Goal: Navigation & Orientation: Understand site structure

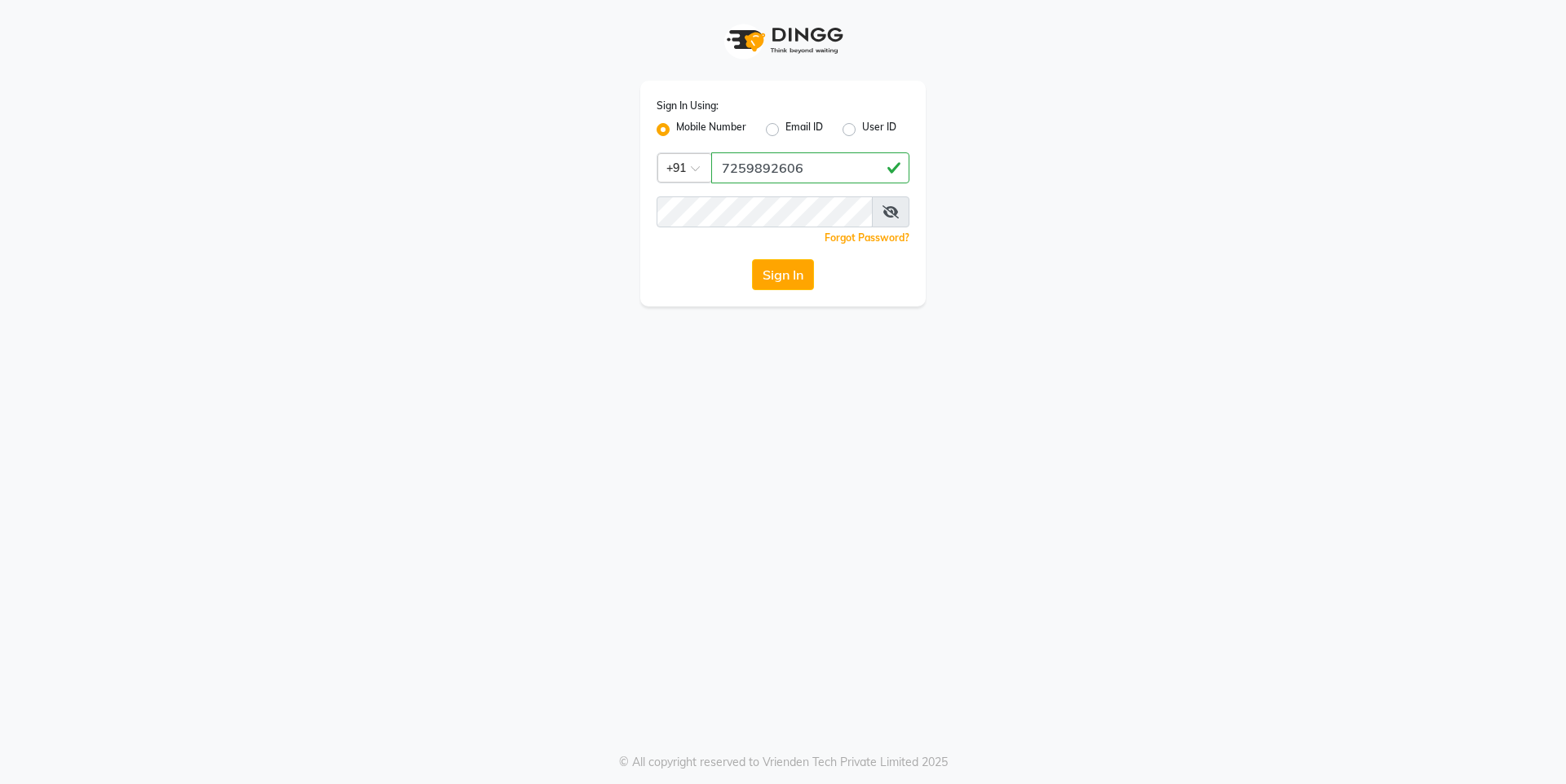
type input "7259892606"
click at [788, 276] on button "Sign In" at bounding box center [783, 275] width 62 height 31
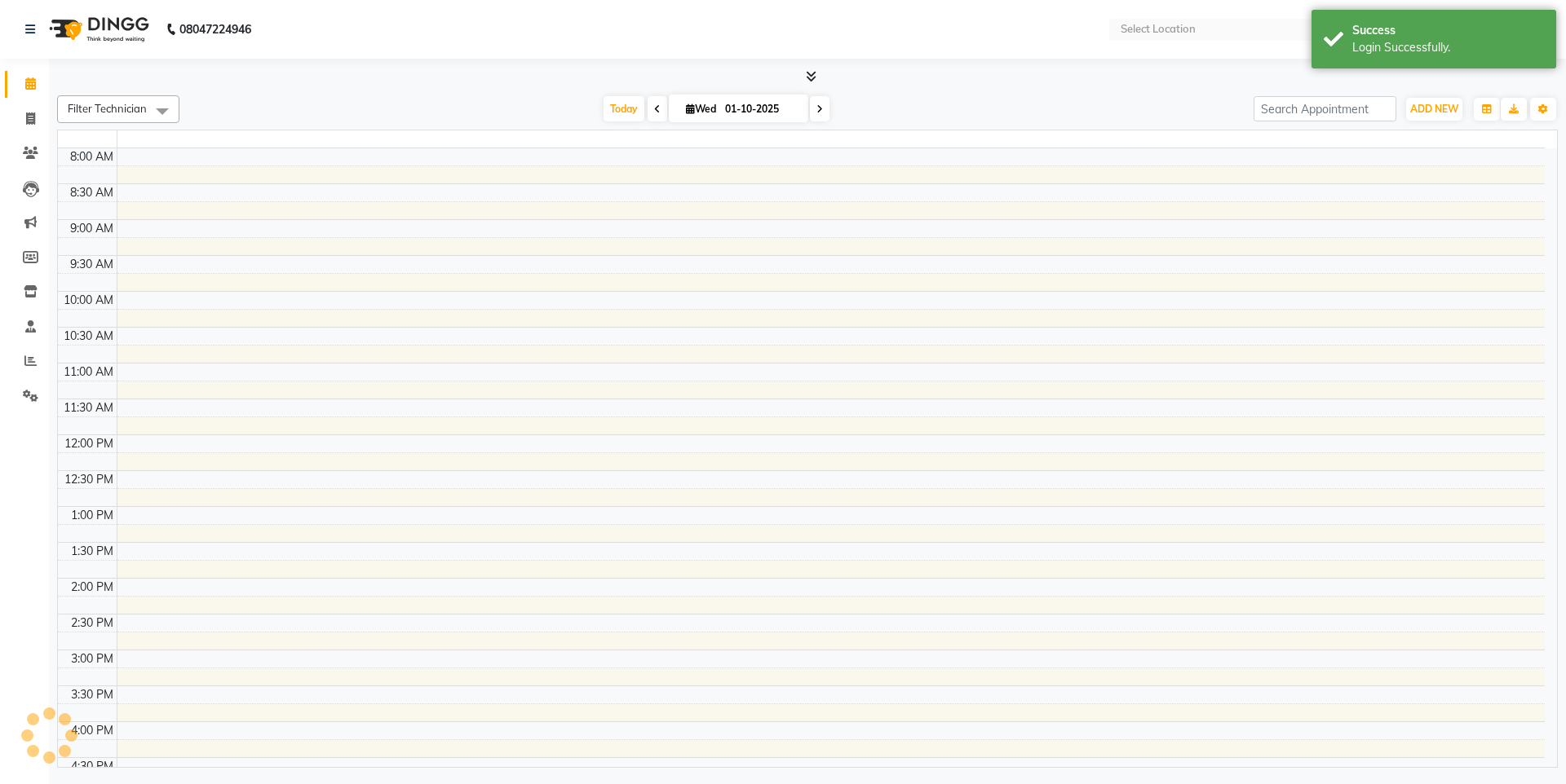
select select "en"
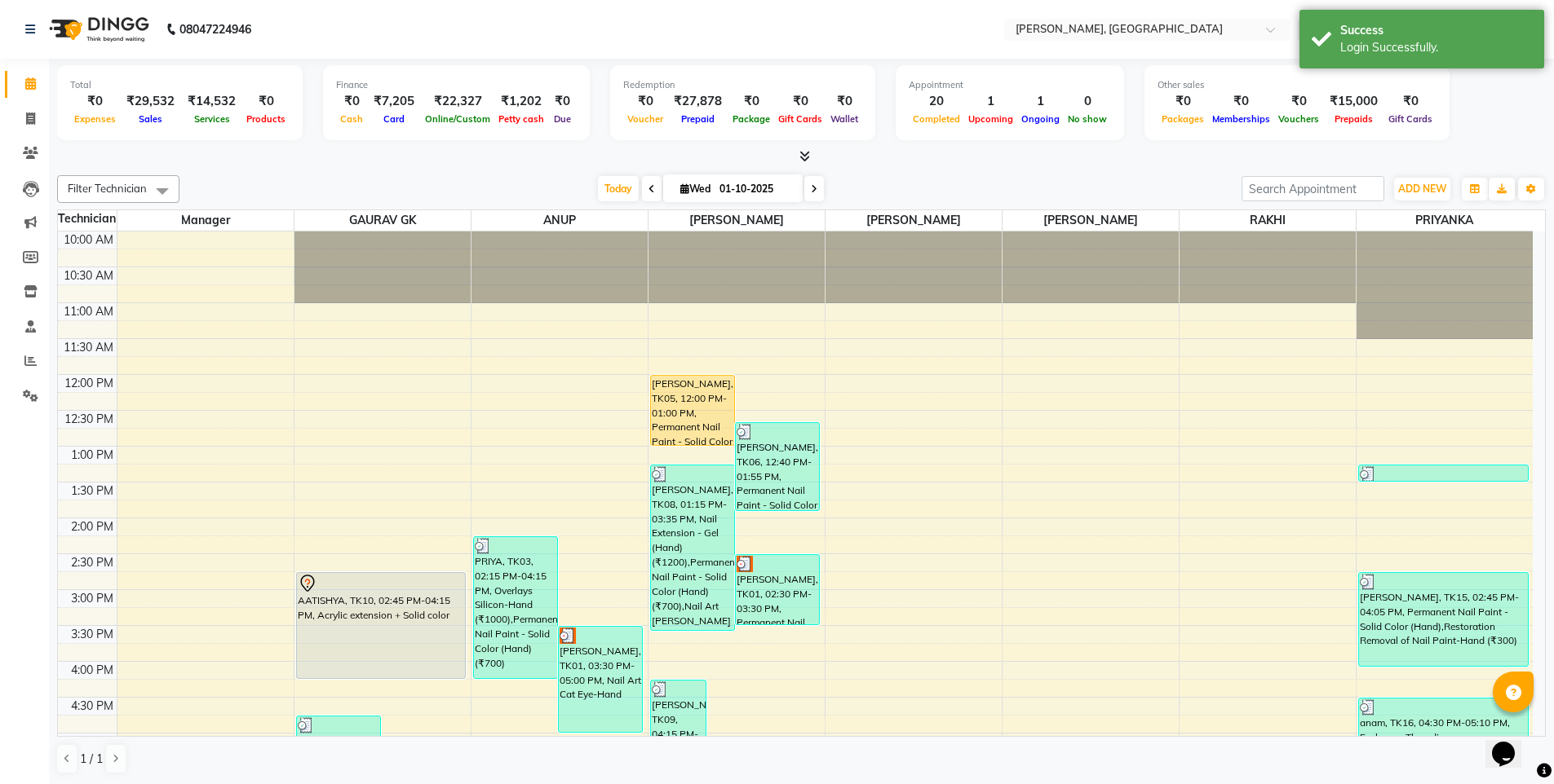
click at [806, 155] on icon at bounding box center [805, 156] width 10 height 12
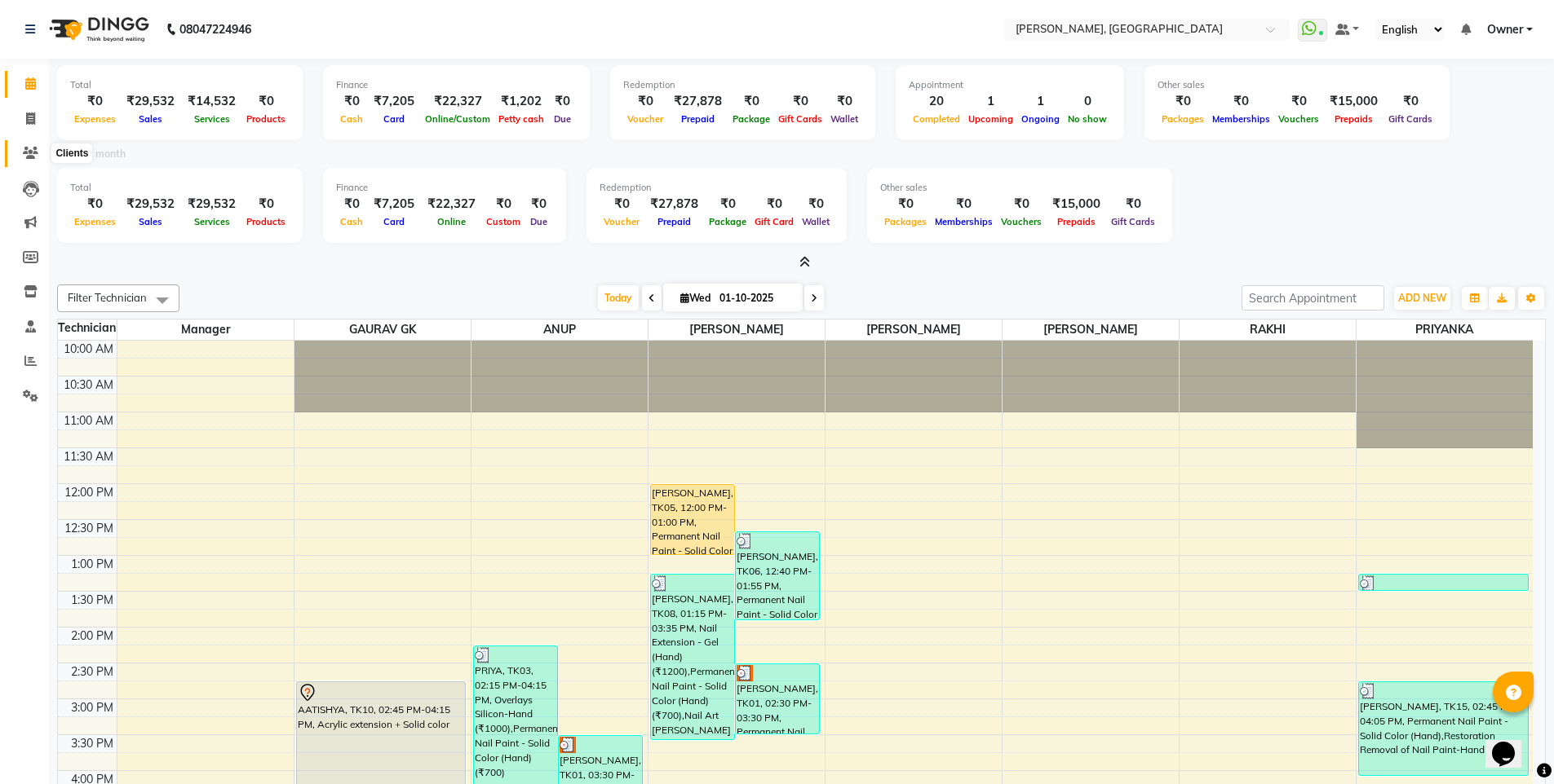
click at [29, 153] on icon at bounding box center [31, 153] width 15 height 12
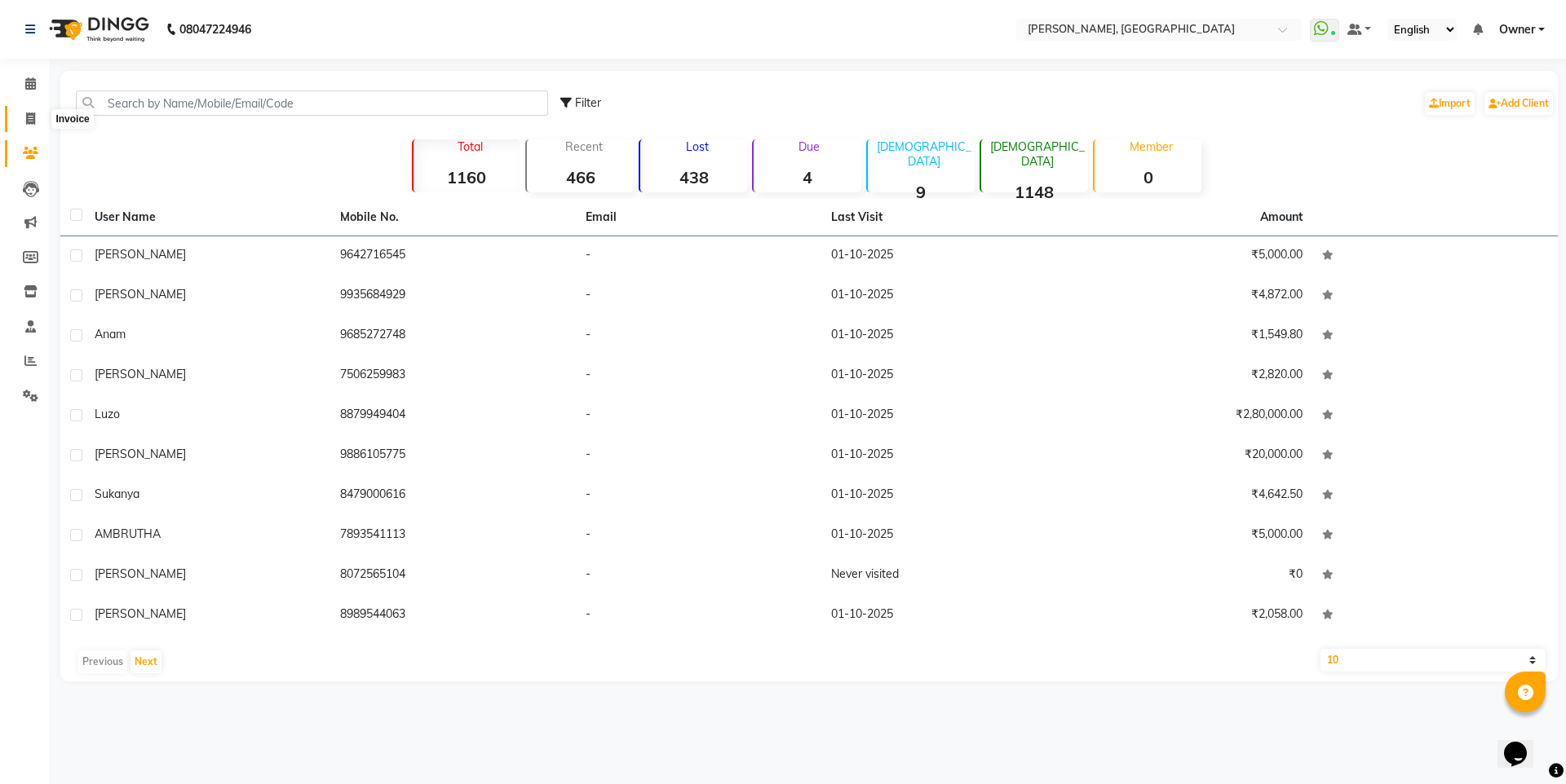
click at [32, 126] on span at bounding box center [30, 120] width 28 height 19
select select "7674"
select select "service"
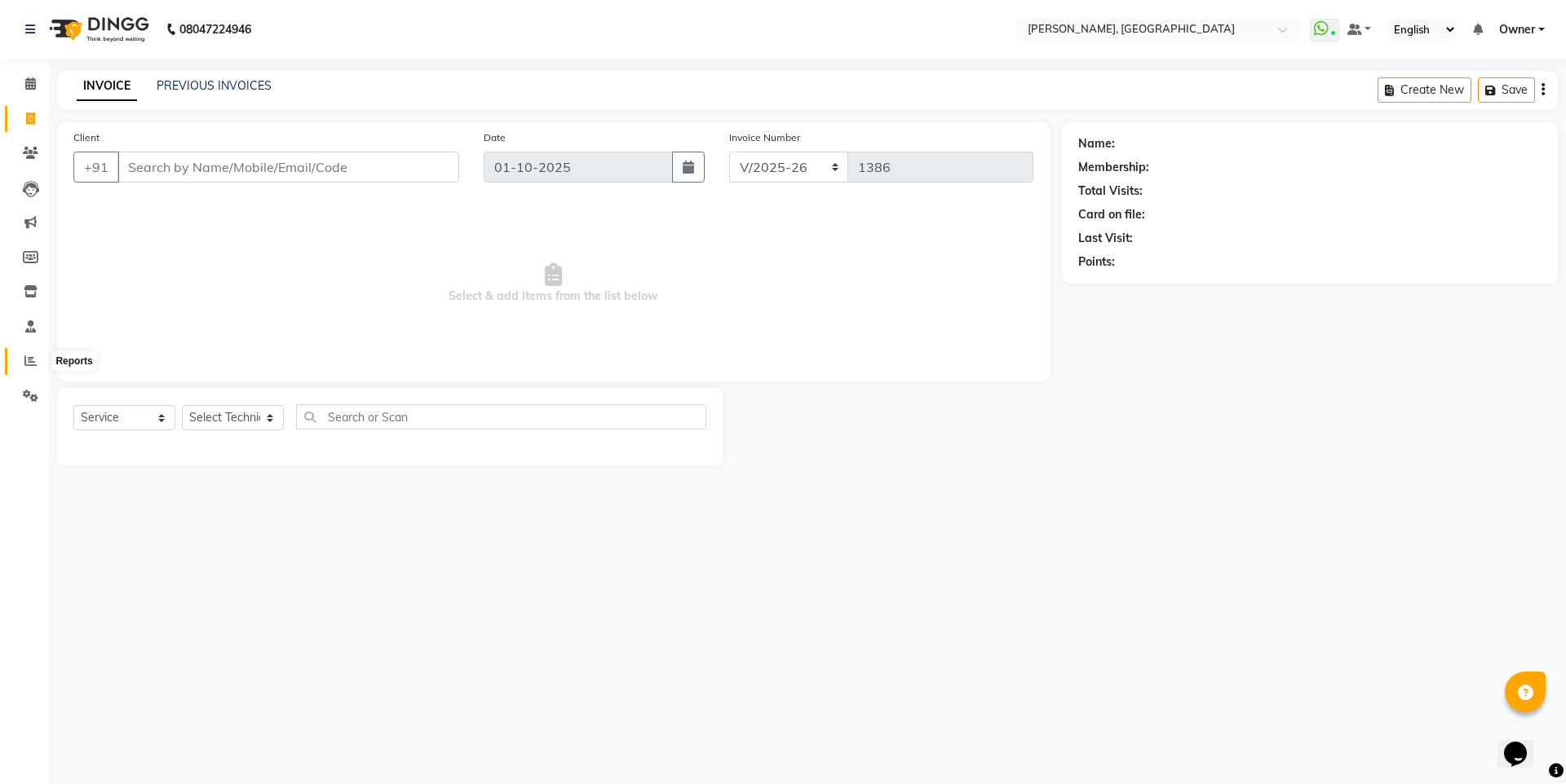
click at [28, 358] on icon at bounding box center [31, 360] width 12 height 12
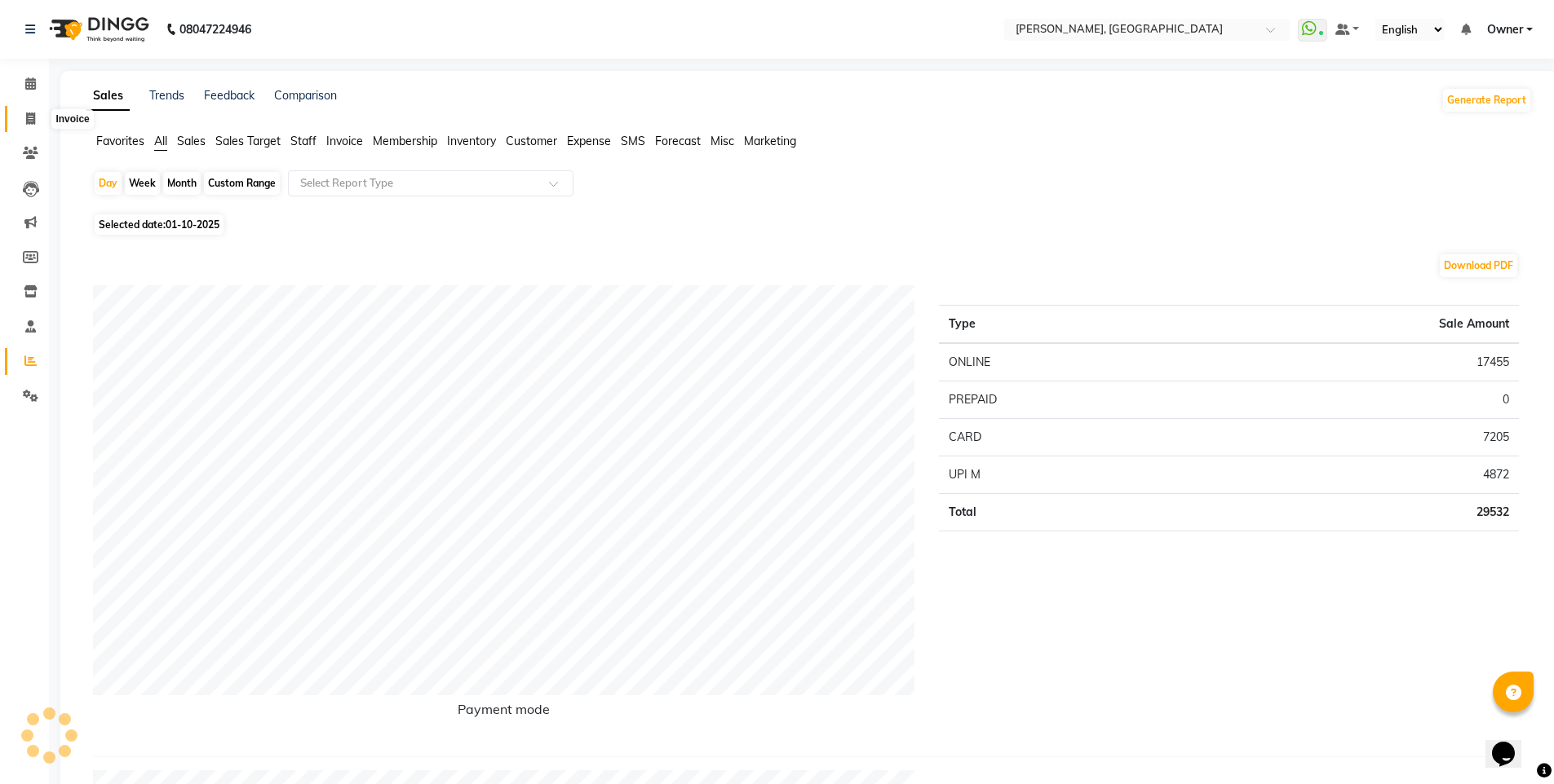
click at [32, 115] on icon at bounding box center [31, 119] width 9 height 12
select select "service"
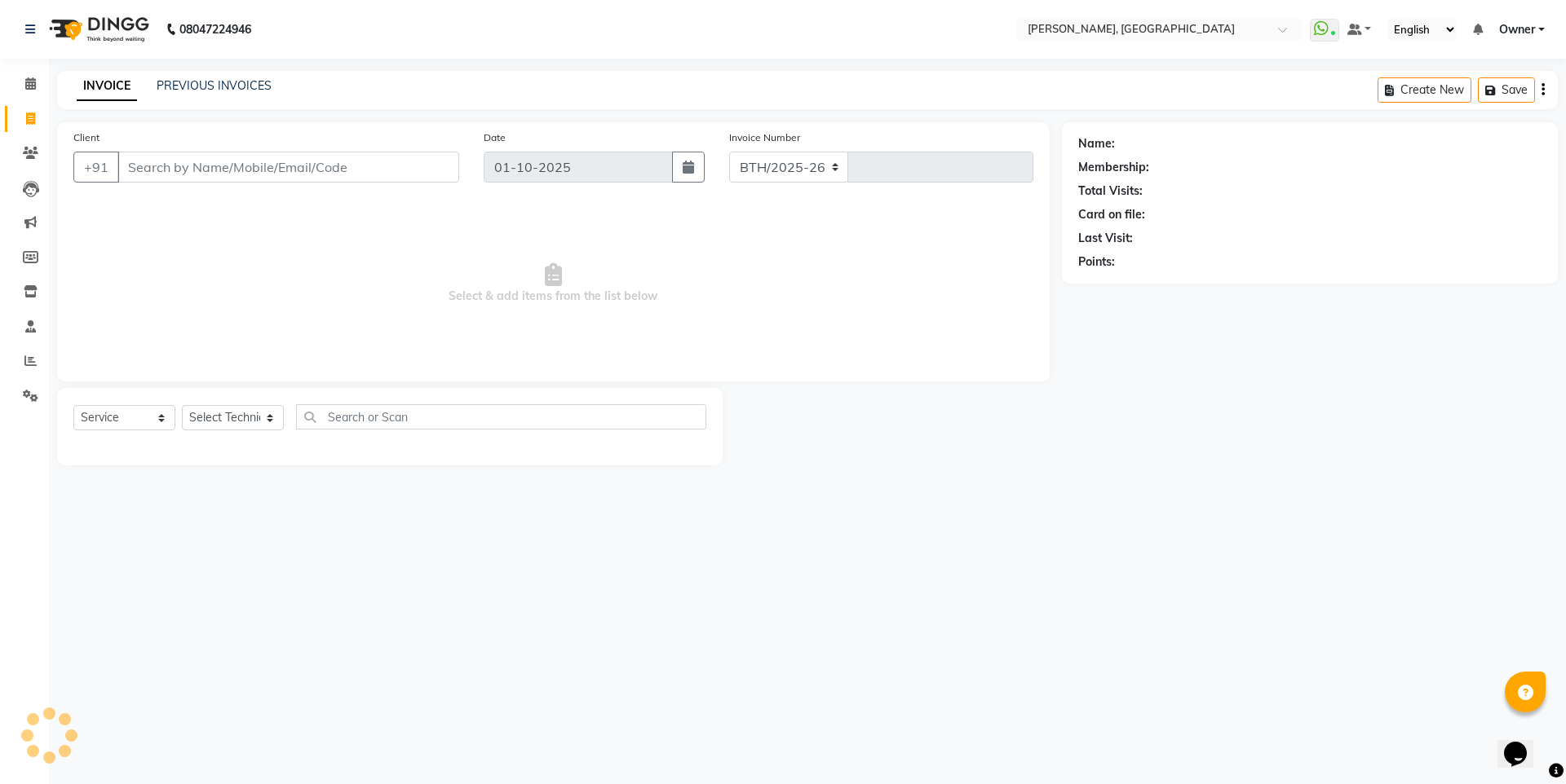
select select "7674"
type input "1386"
click at [33, 149] on icon at bounding box center [31, 153] width 15 height 12
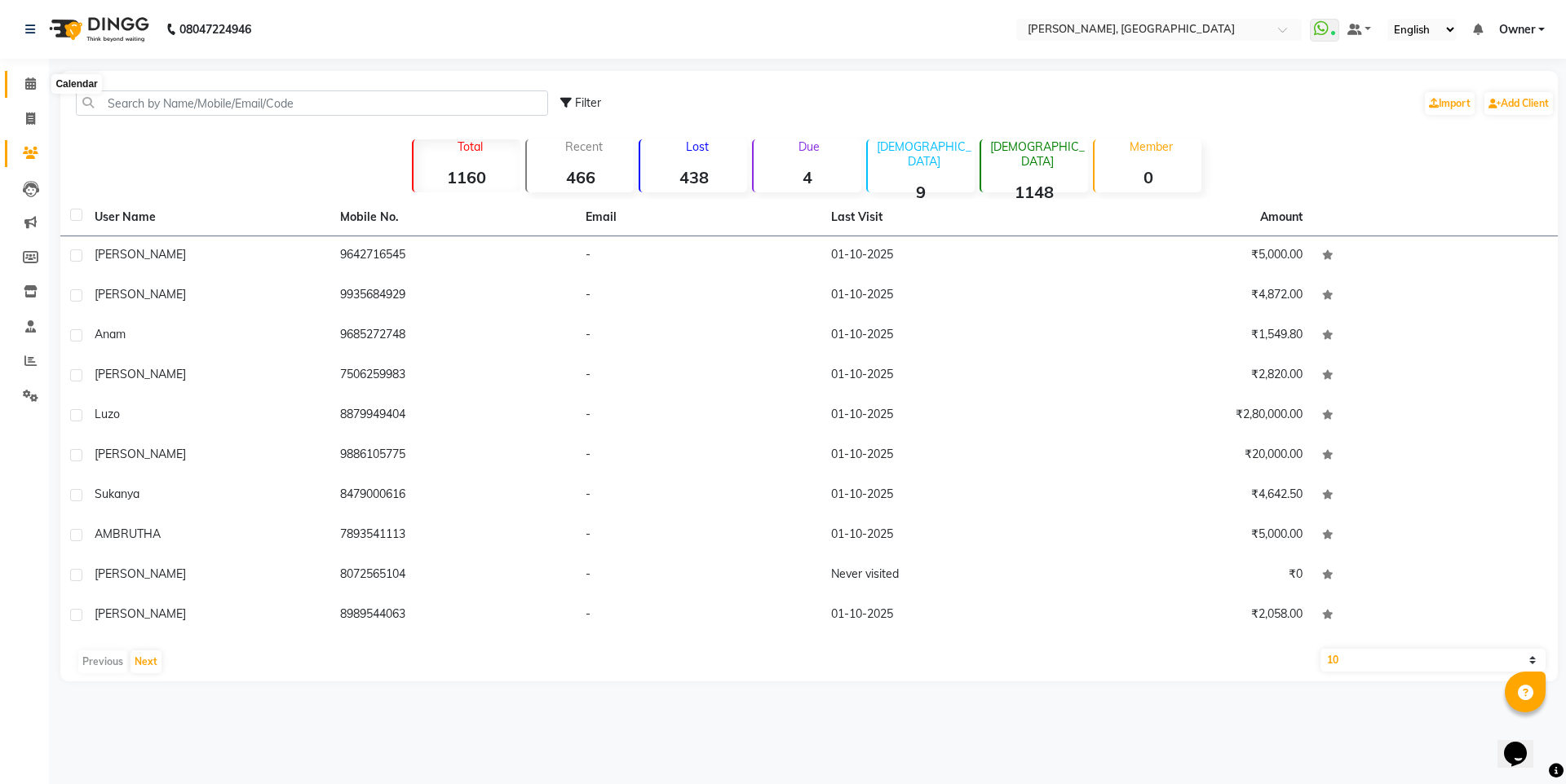
click at [26, 82] on icon at bounding box center [31, 84] width 10 height 12
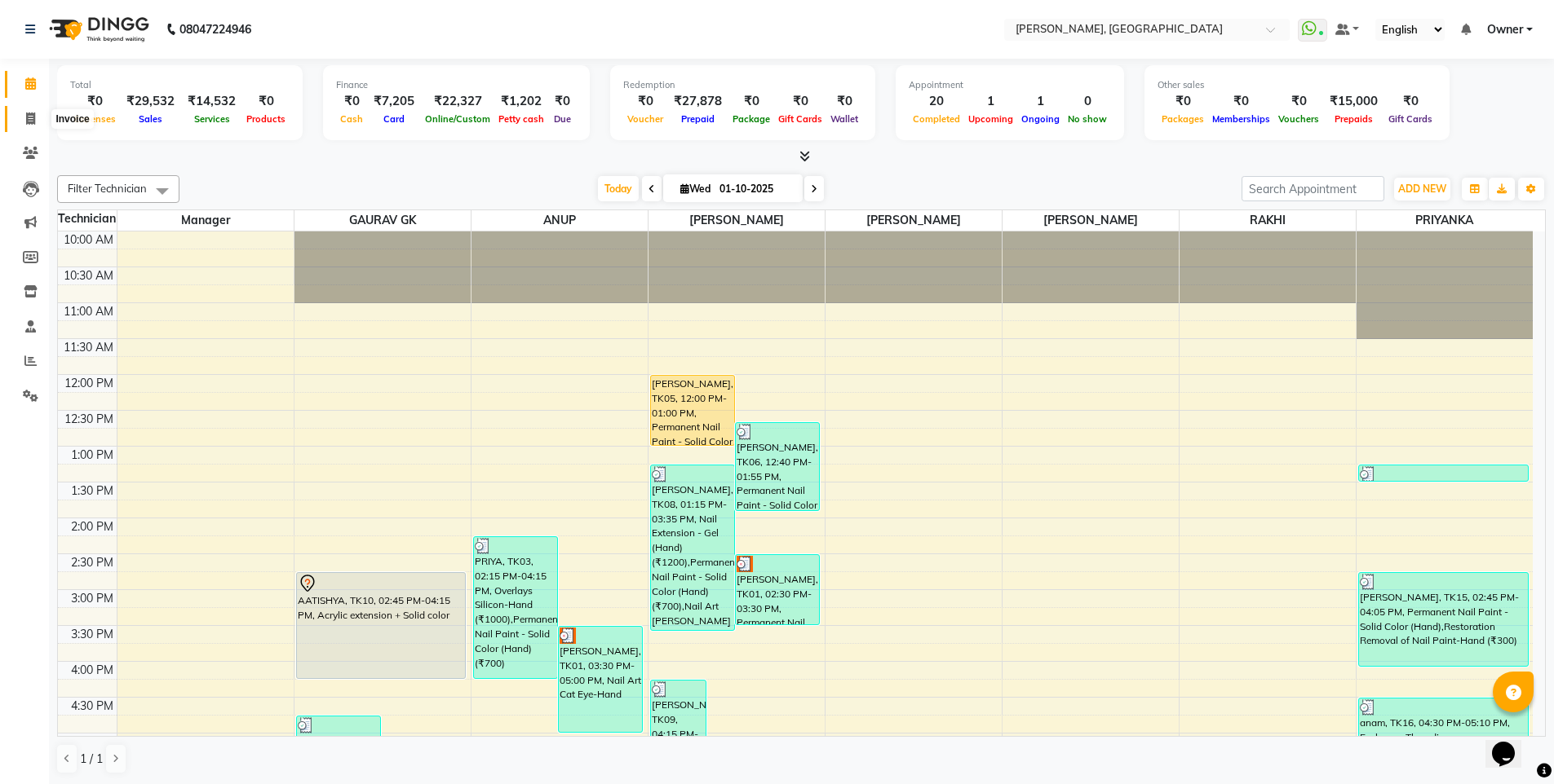
click at [36, 114] on span at bounding box center [30, 120] width 28 height 19
select select "service"
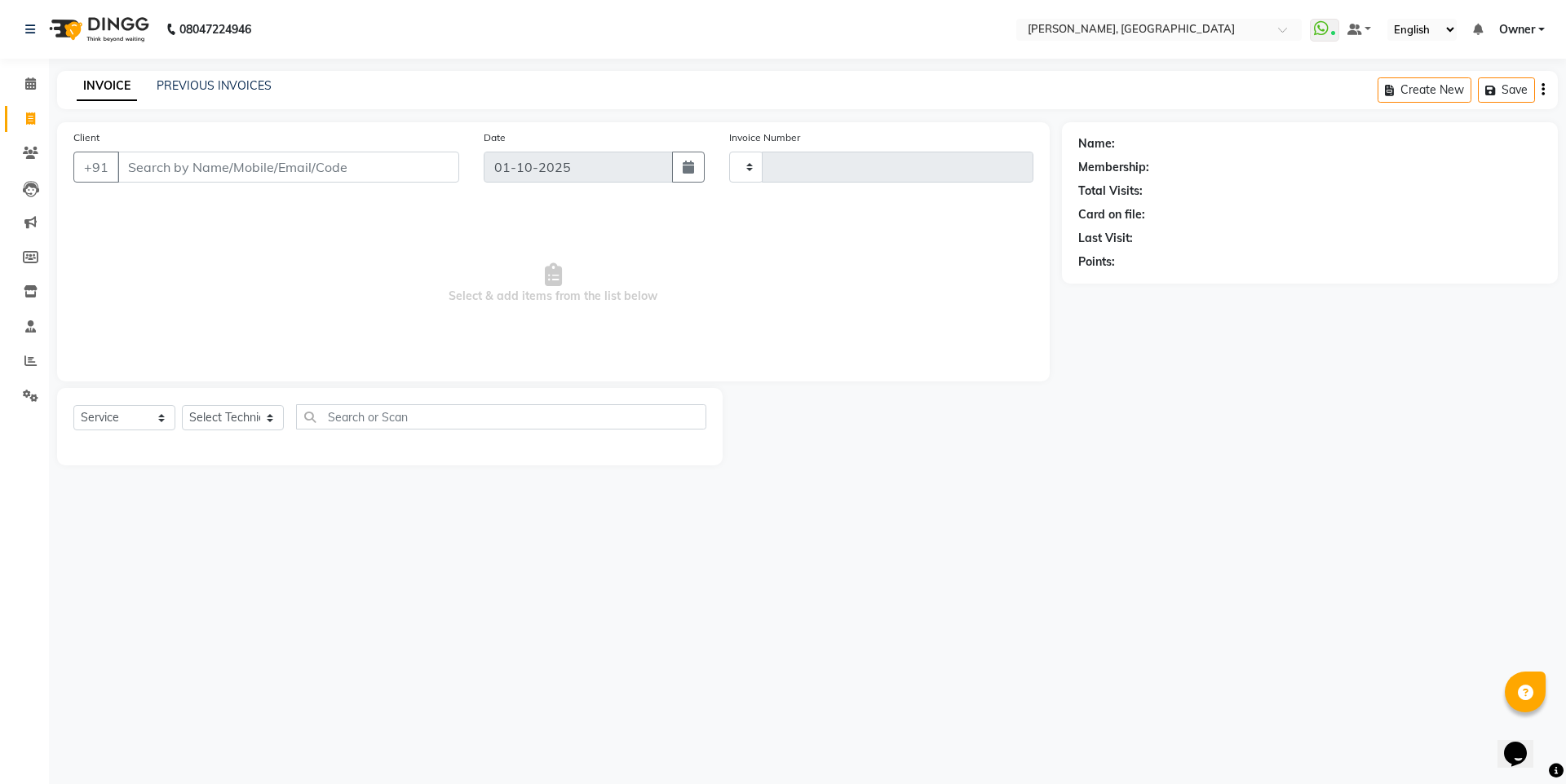
type input "1386"
select select "7674"
click at [28, 147] on icon at bounding box center [31, 153] width 15 height 12
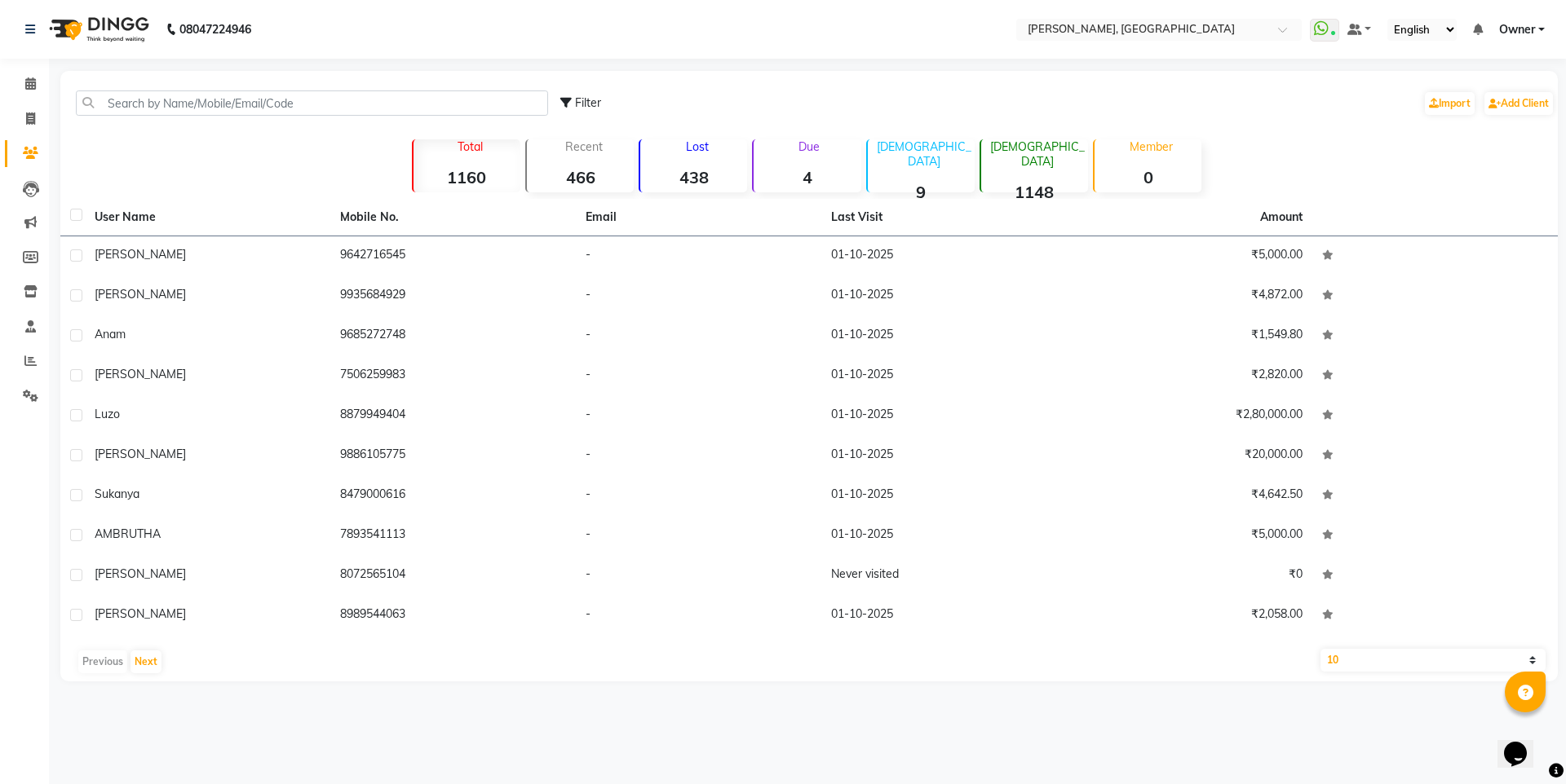
click at [613, 713] on div "08047224946 Select Location × [PERSON_NAME], Bellandur WhatsApp Status ✕ Status…" at bounding box center [783, 392] width 1566 height 784
click at [36, 122] on span at bounding box center [30, 120] width 28 height 19
select select "7674"
select select "service"
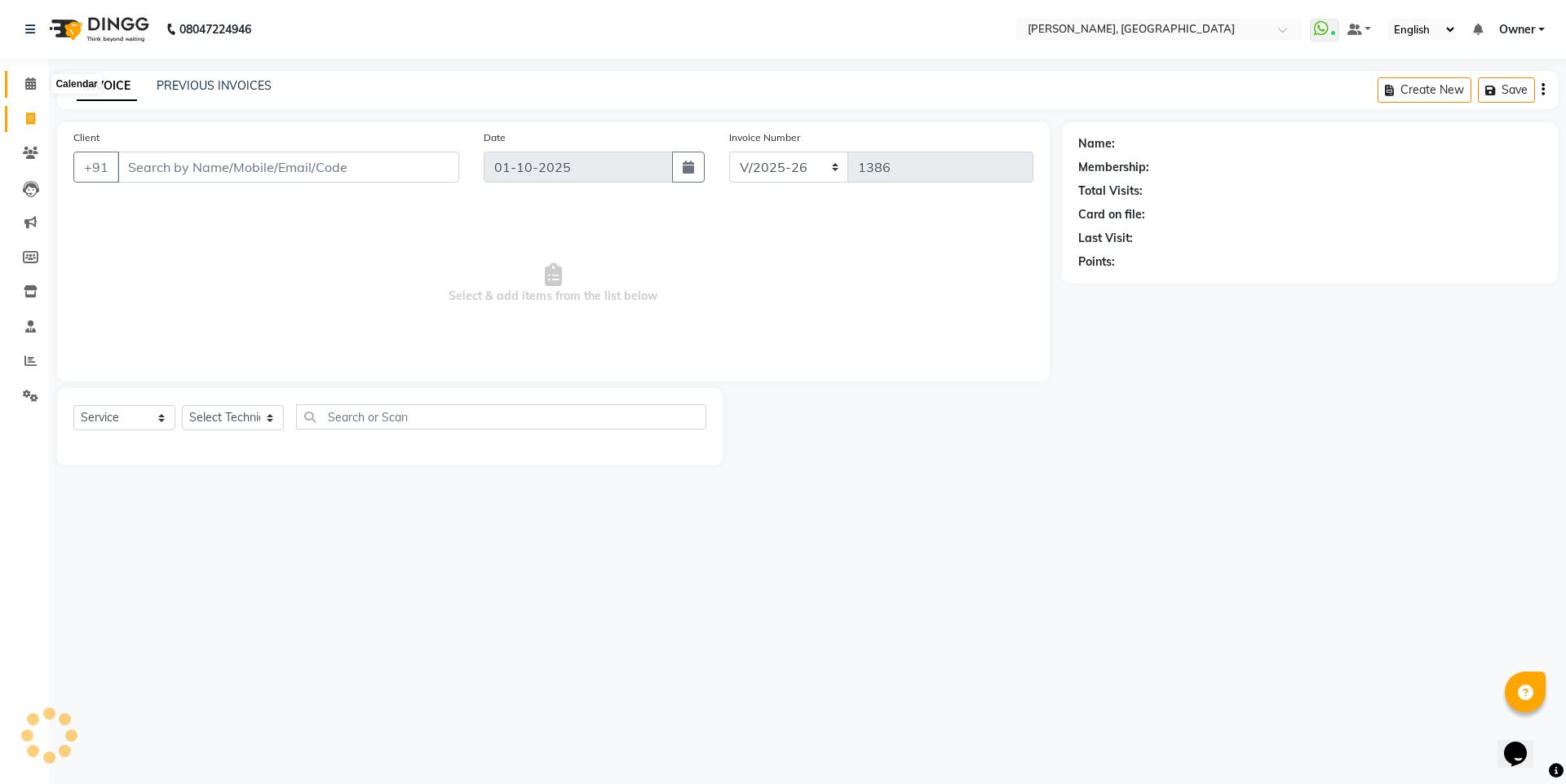
click at [36, 85] on span at bounding box center [30, 85] width 28 height 19
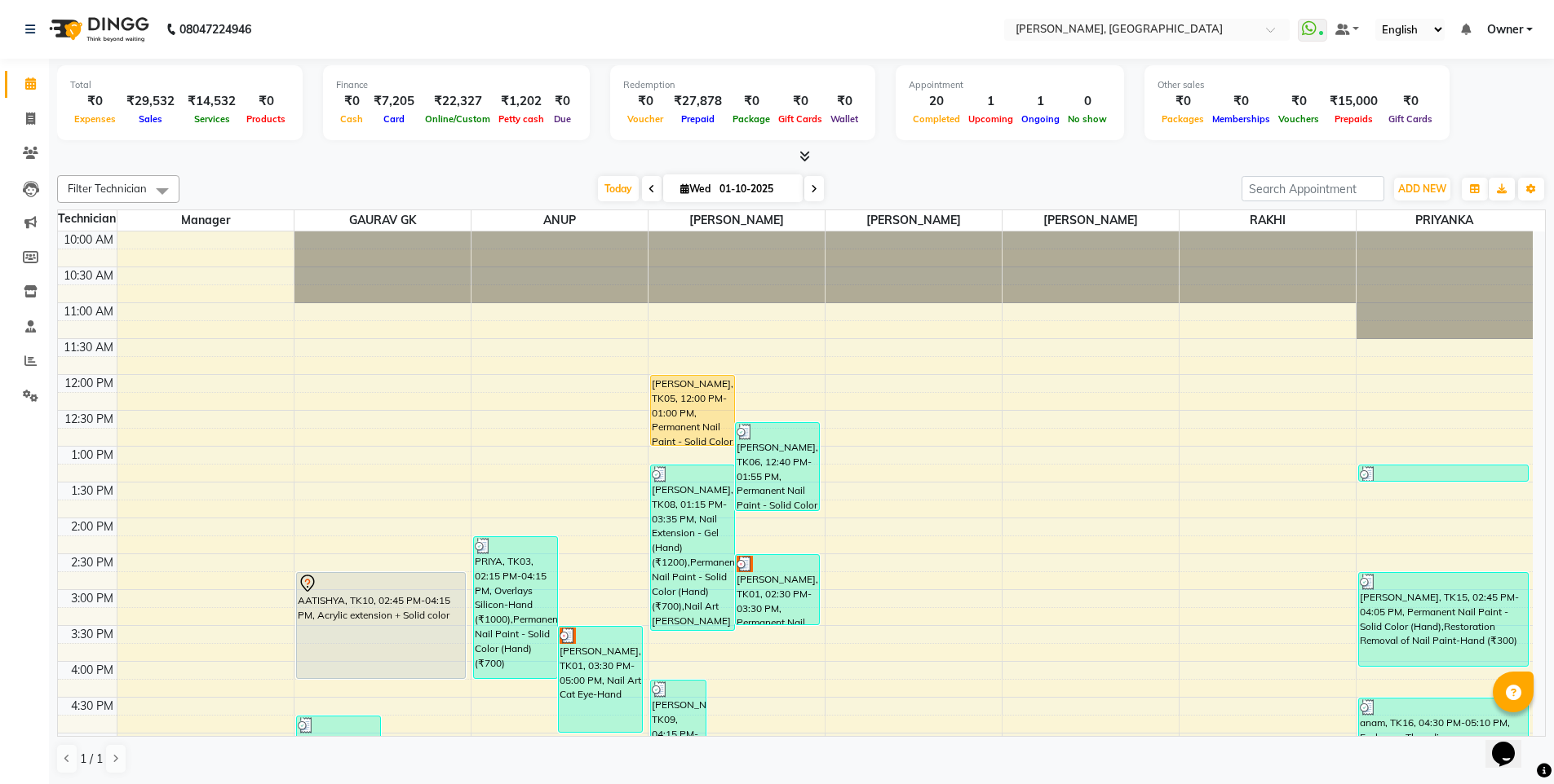
click at [821, 191] on span at bounding box center [813, 189] width 20 height 26
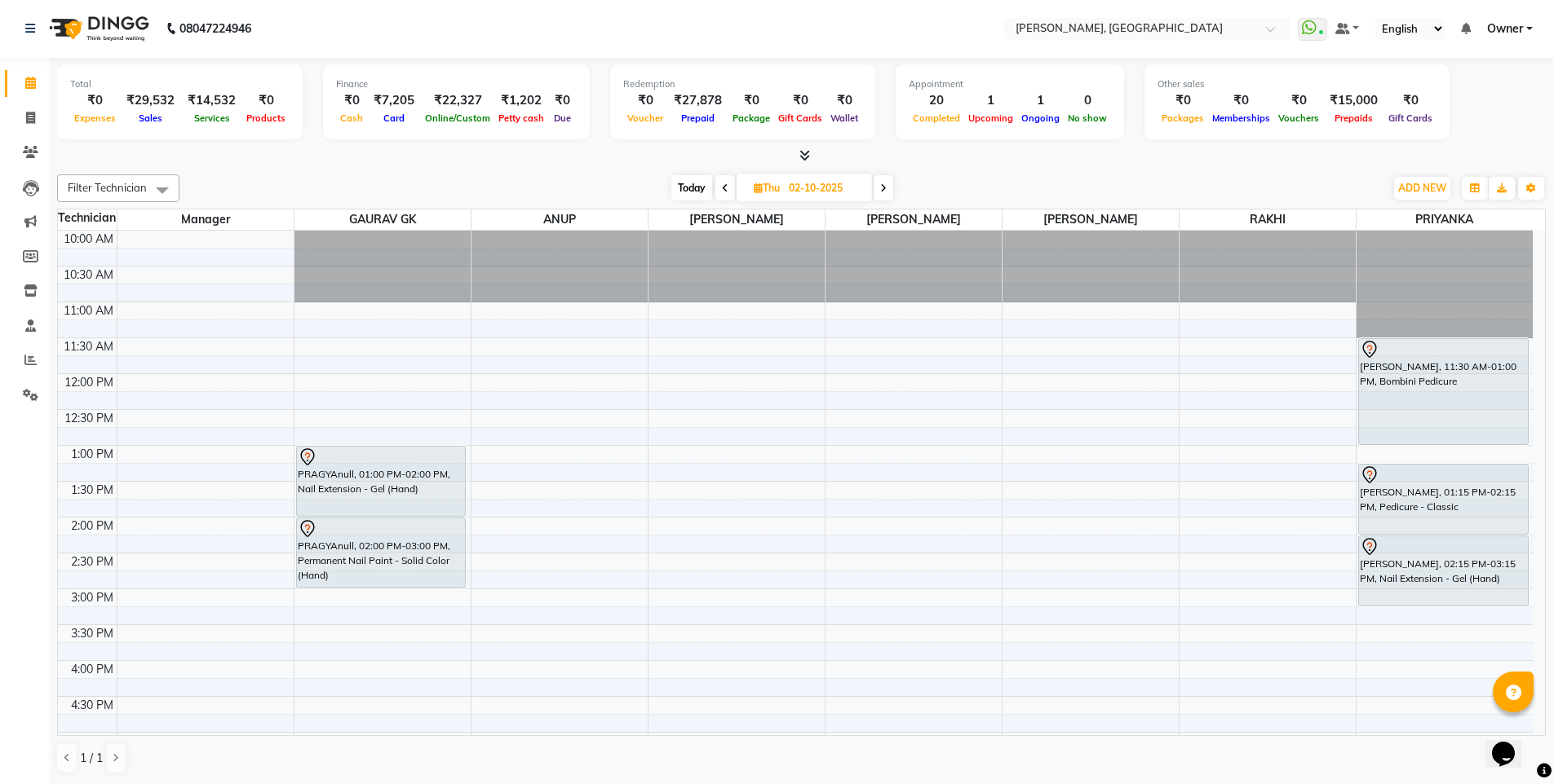
click at [880, 181] on span at bounding box center [883, 188] width 20 height 26
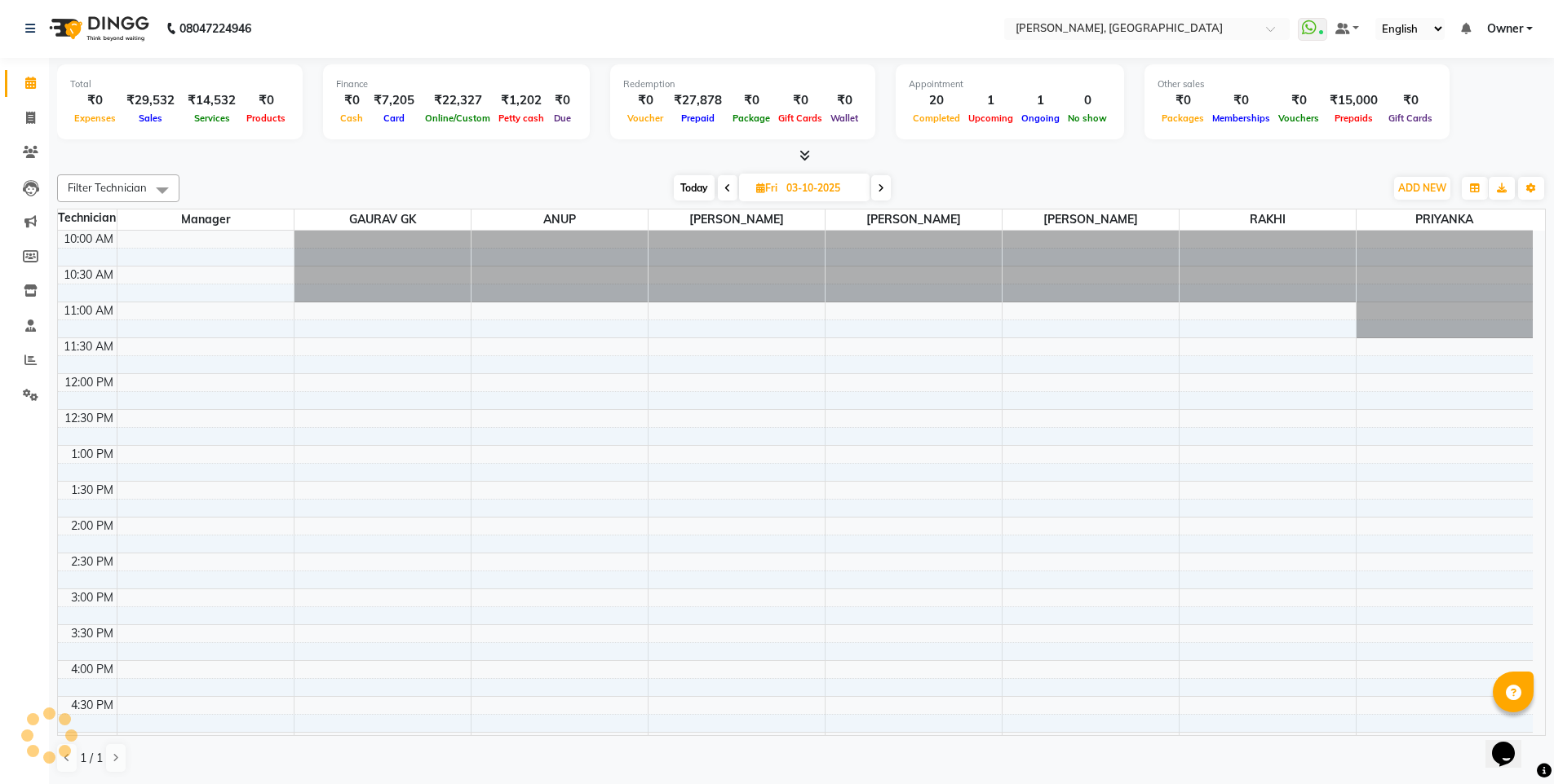
scroll to position [355, 0]
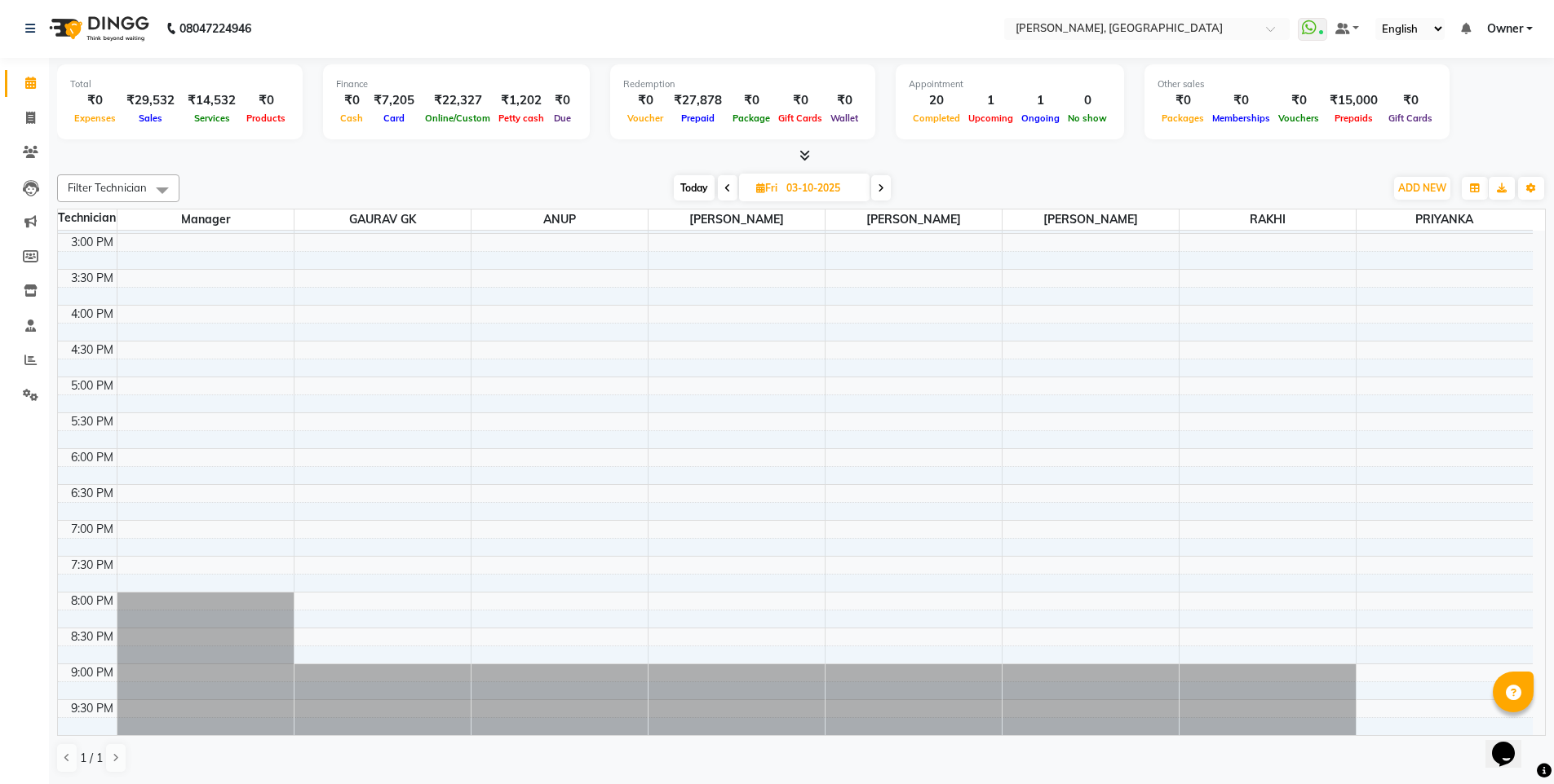
click at [726, 190] on icon at bounding box center [728, 188] width 7 height 9
type input "02-10-2025"
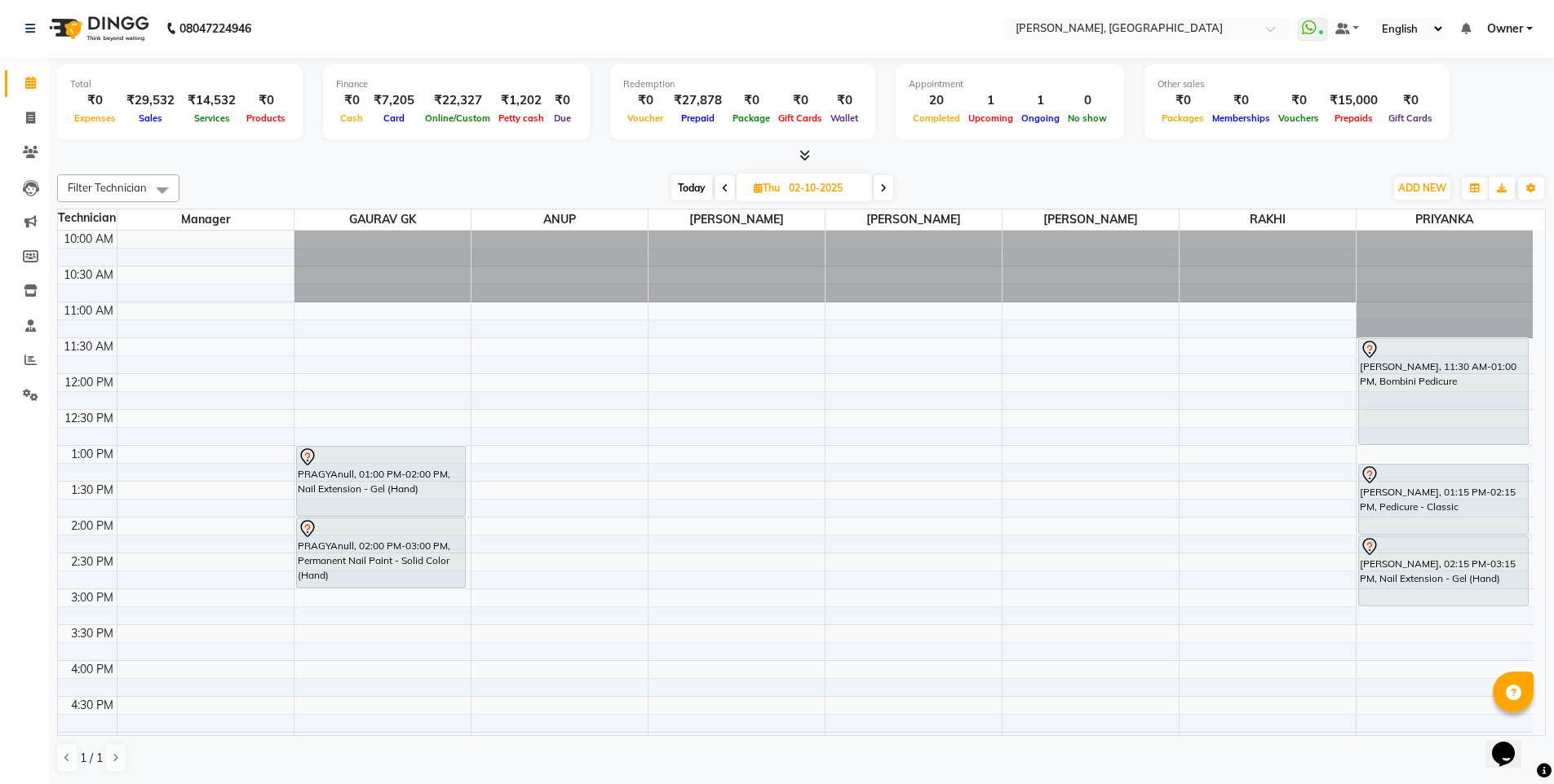
scroll to position [0, 0]
click at [802, 151] on icon at bounding box center [805, 156] width 10 height 12
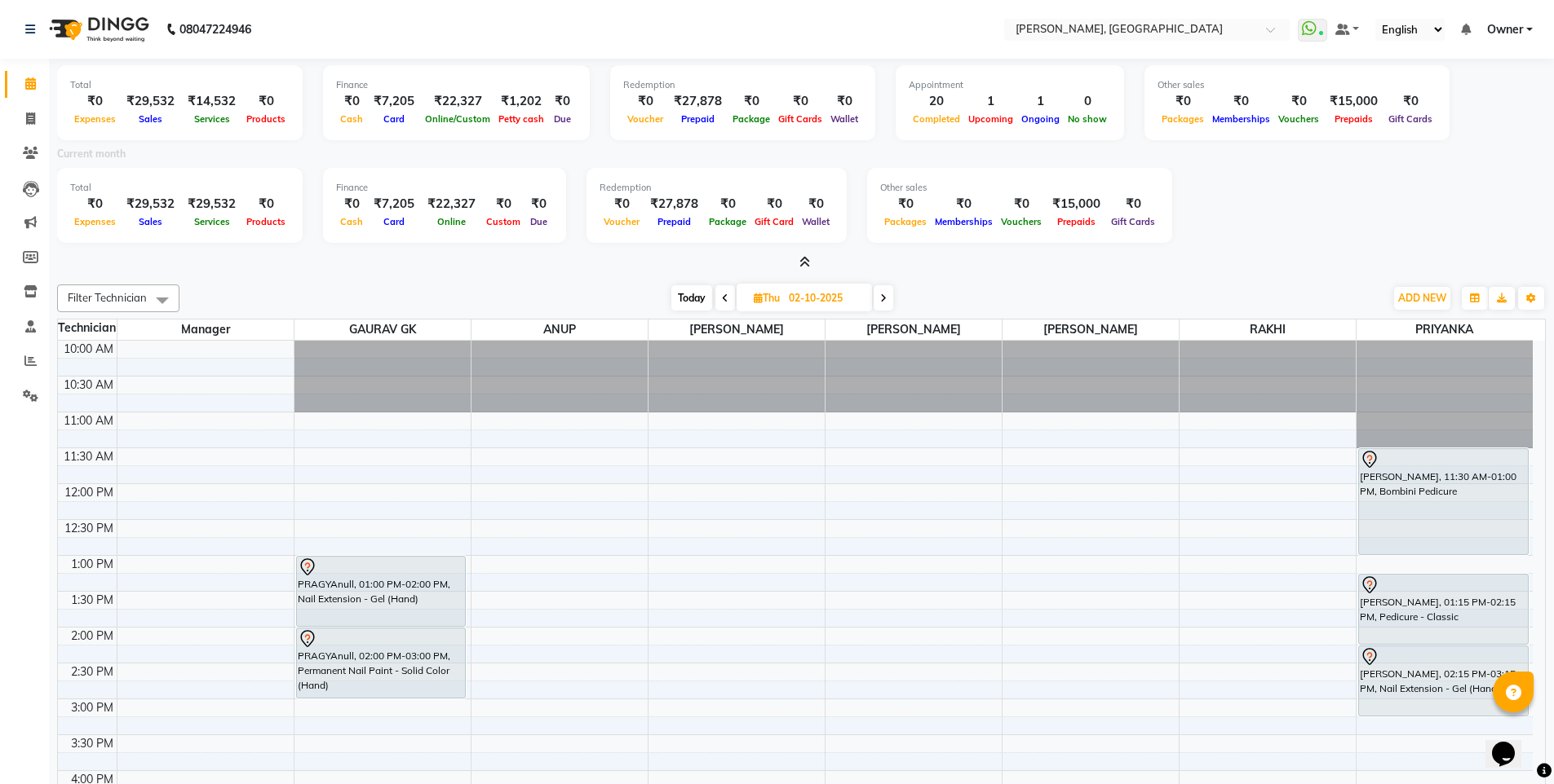
click at [808, 261] on icon at bounding box center [805, 262] width 10 height 12
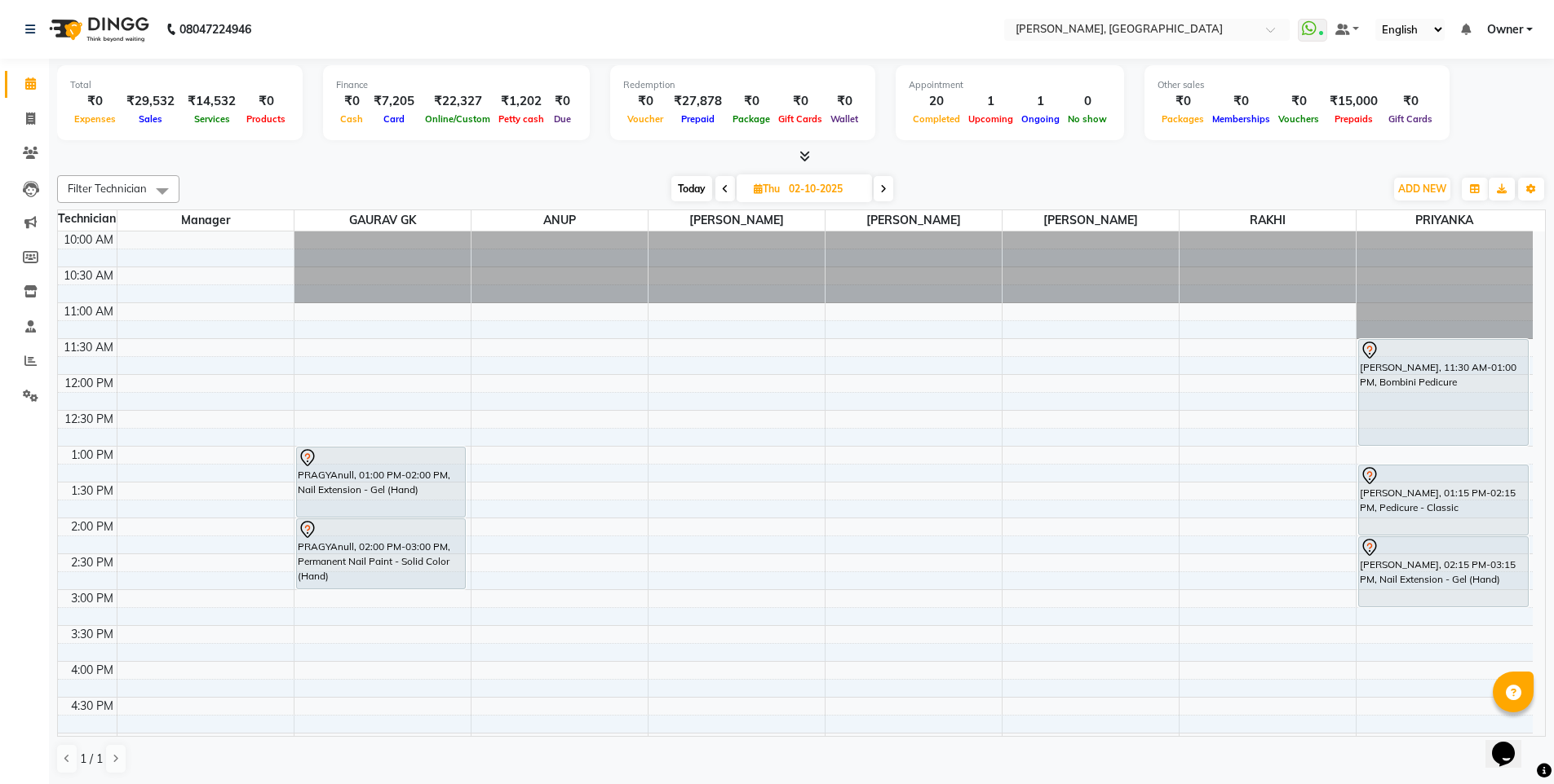
click at [991, 177] on div "Today Thu 02-10-2025" at bounding box center [782, 189] width 1188 height 25
click at [800, 155] on icon at bounding box center [805, 156] width 10 height 12
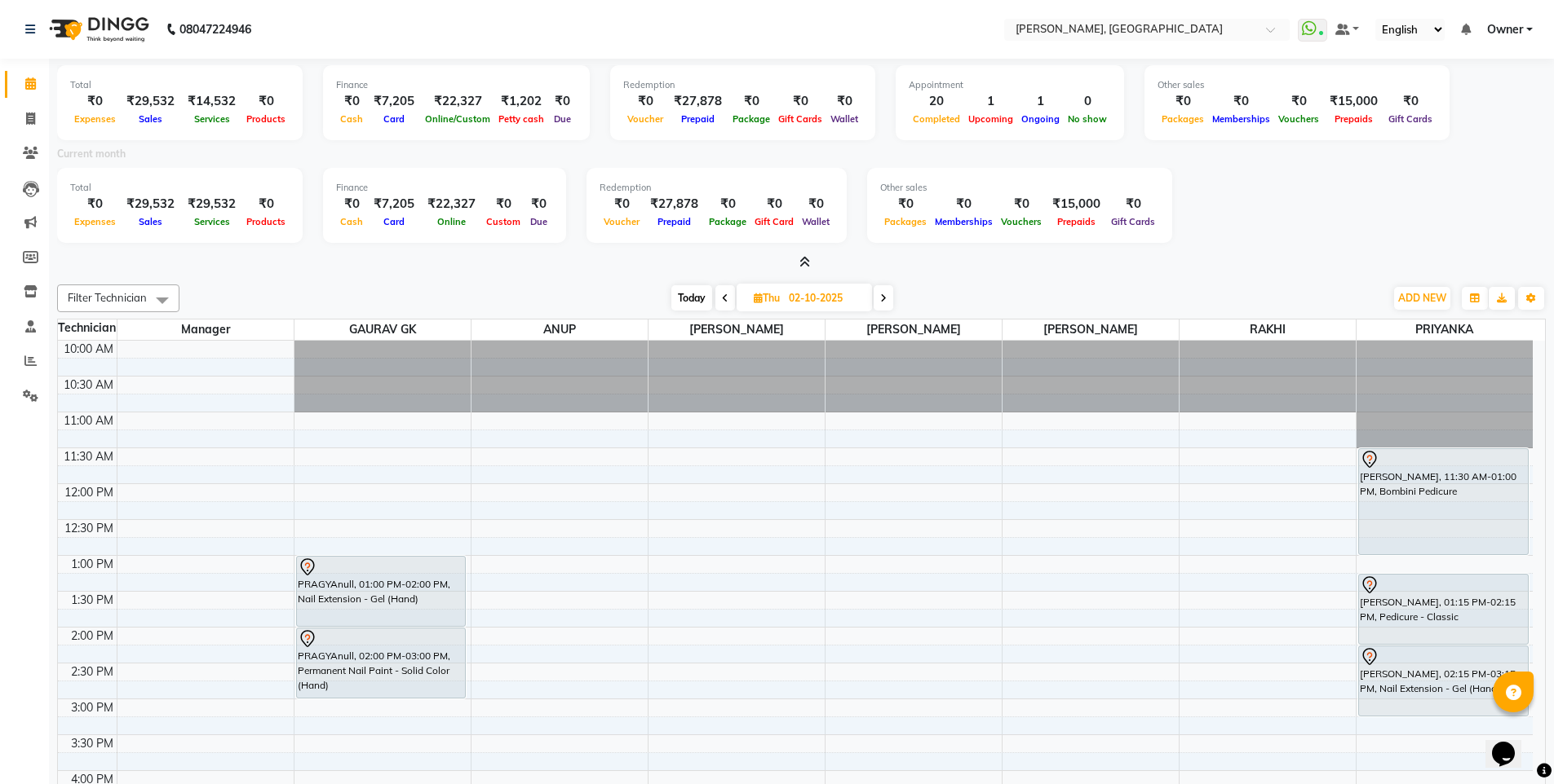
click at [286, 272] on div "Total ₹0 Expenses ₹29,532 Sales ₹14,532 Services ₹0 Products Finance ₹0 Cash ₹7…" at bounding box center [800, 477] width 1504 height 836
click at [30, 151] on icon at bounding box center [31, 153] width 15 height 12
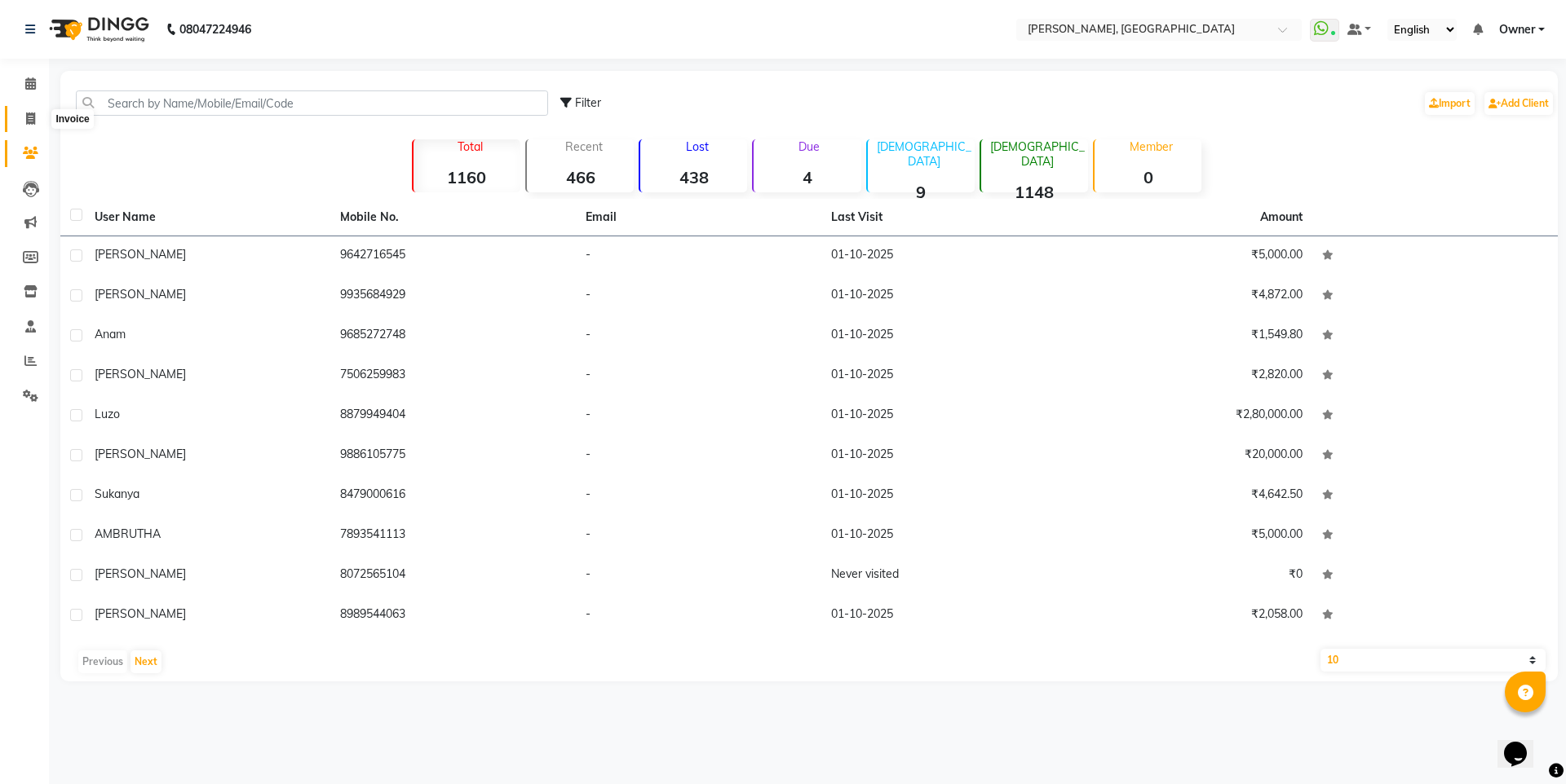
click at [30, 113] on icon at bounding box center [31, 119] width 9 height 12
select select "service"
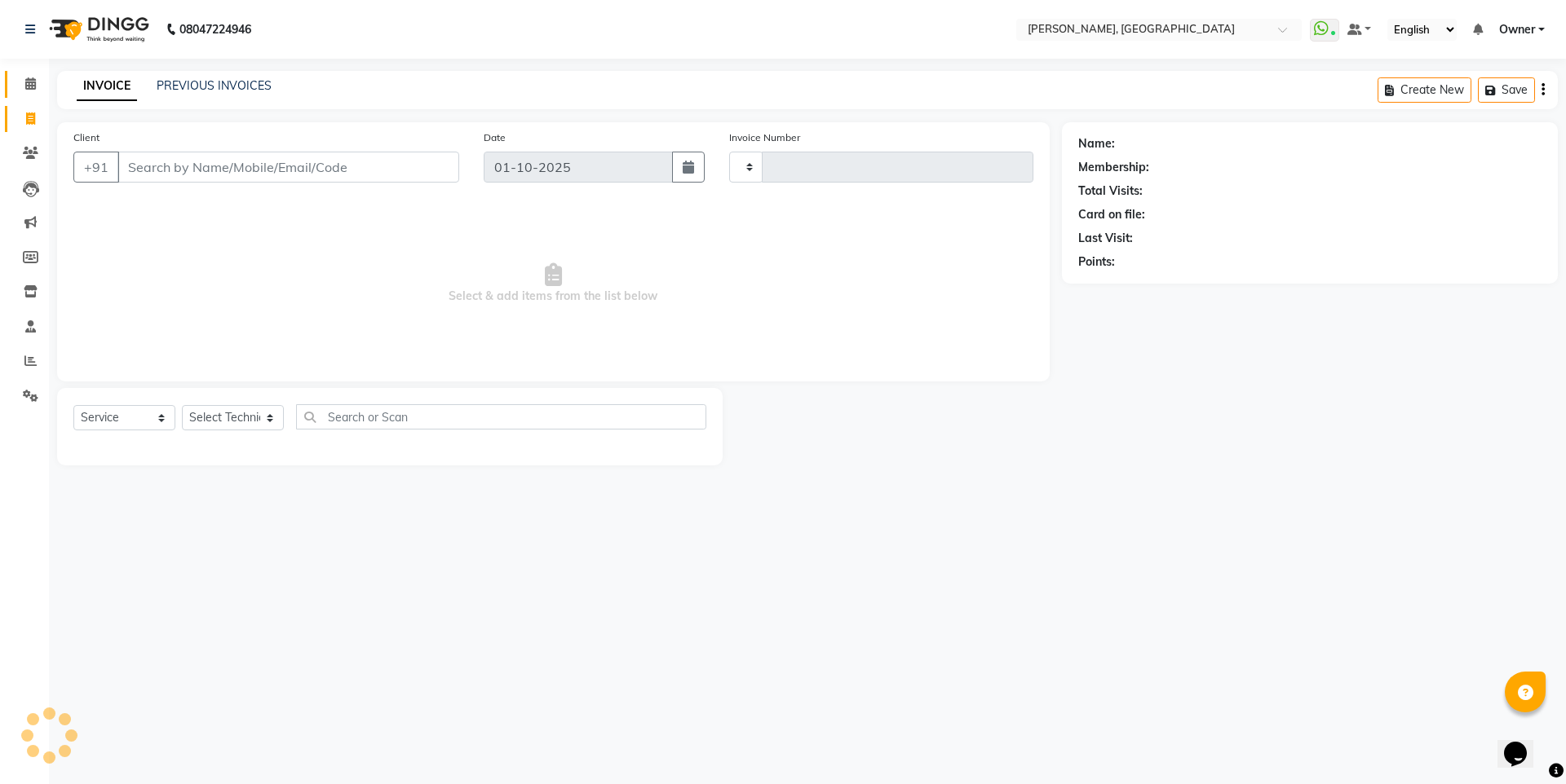
type input "1386"
select select "7674"
click at [33, 91] on span at bounding box center [30, 85] width 28 height 19
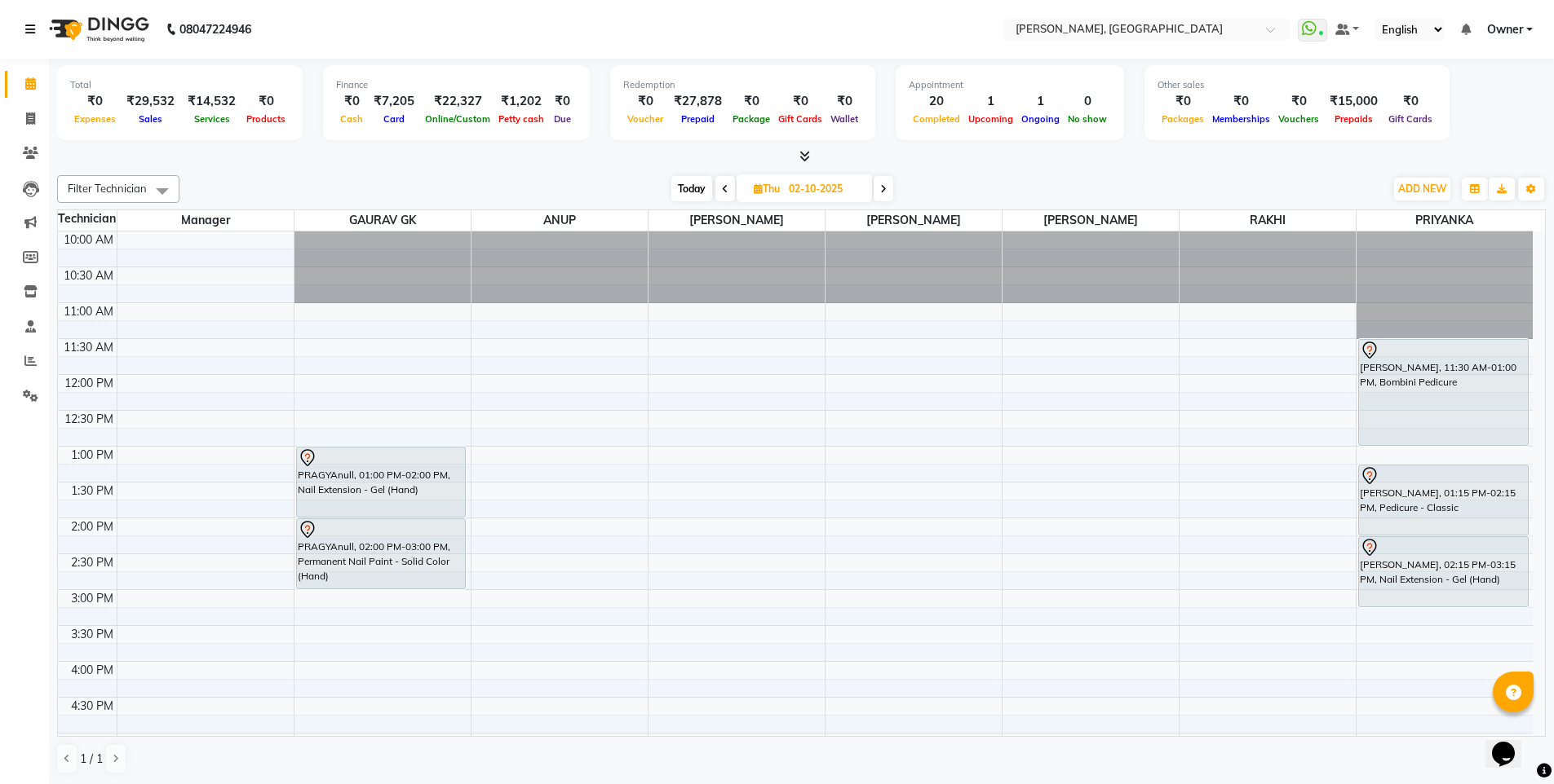
click at [31, 14] on link at bounding box center [33, 29] width 16 height 45
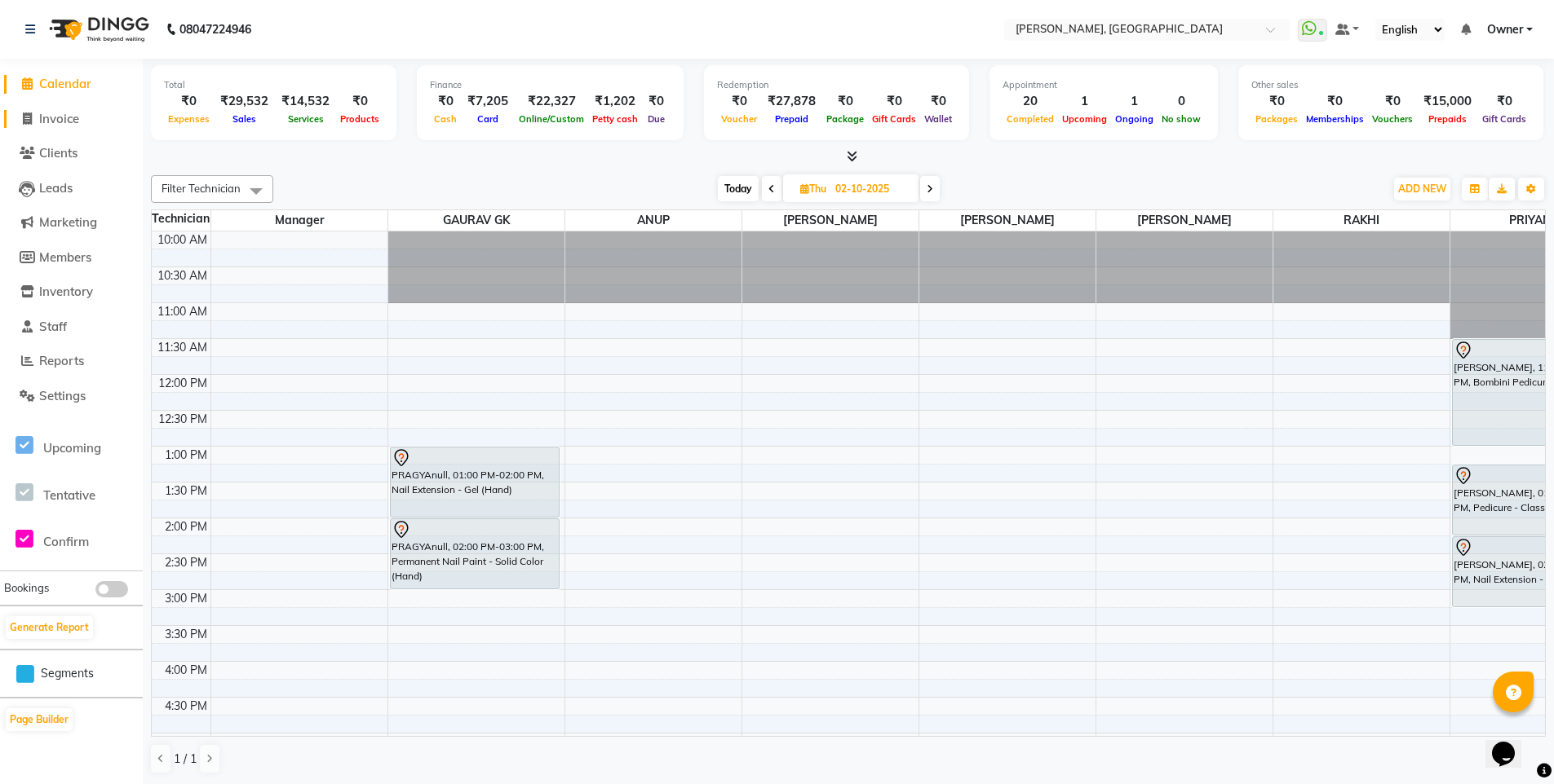
click at [67, 114] on span "Invoice" at bounding box center [59, 119] width 40 height 15
select select "service"
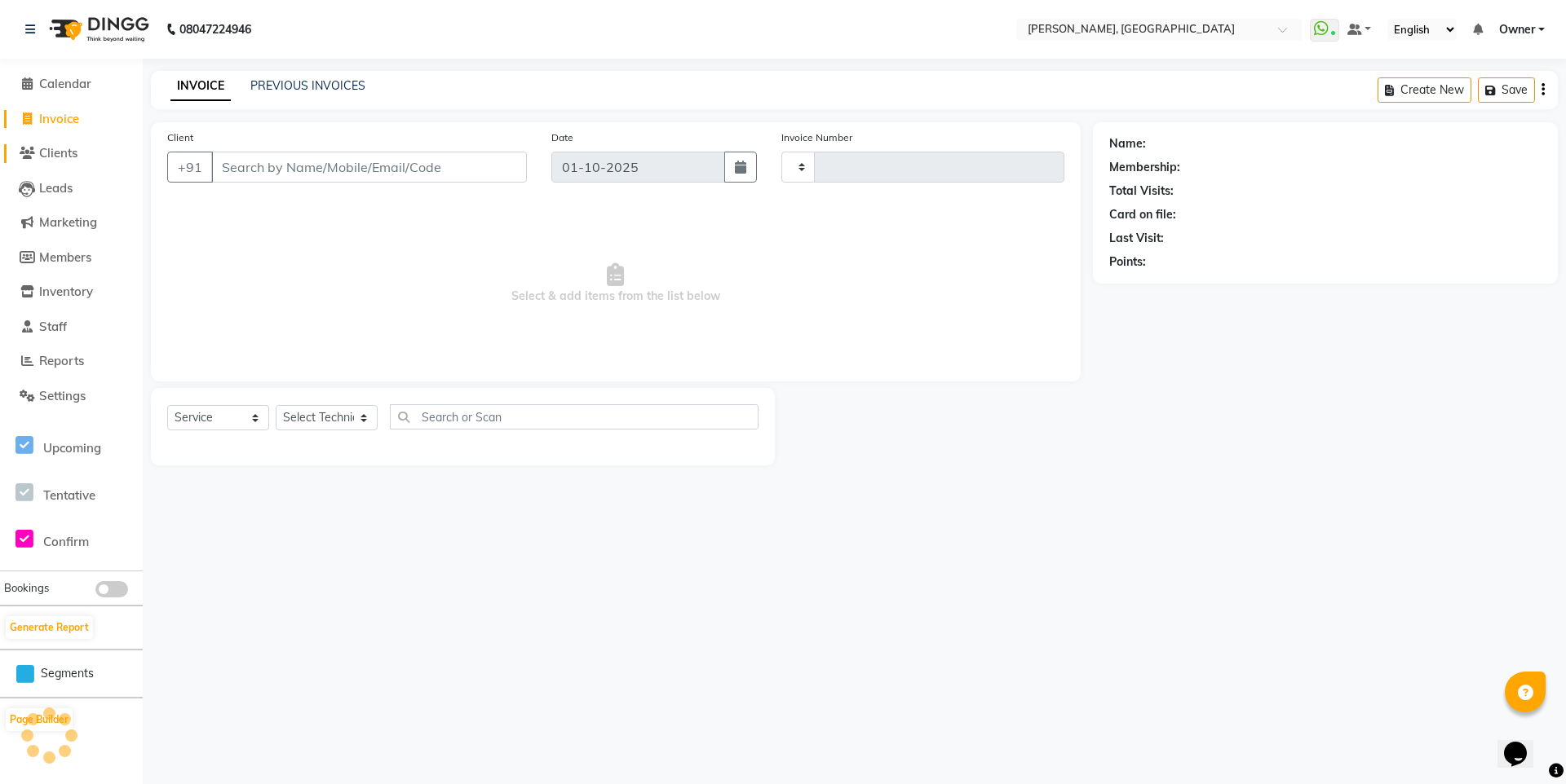
type input "1386"
select select "7674"
click at [78, 147] on span "Clients" at bounding box center [58, 153] width 38 height 15
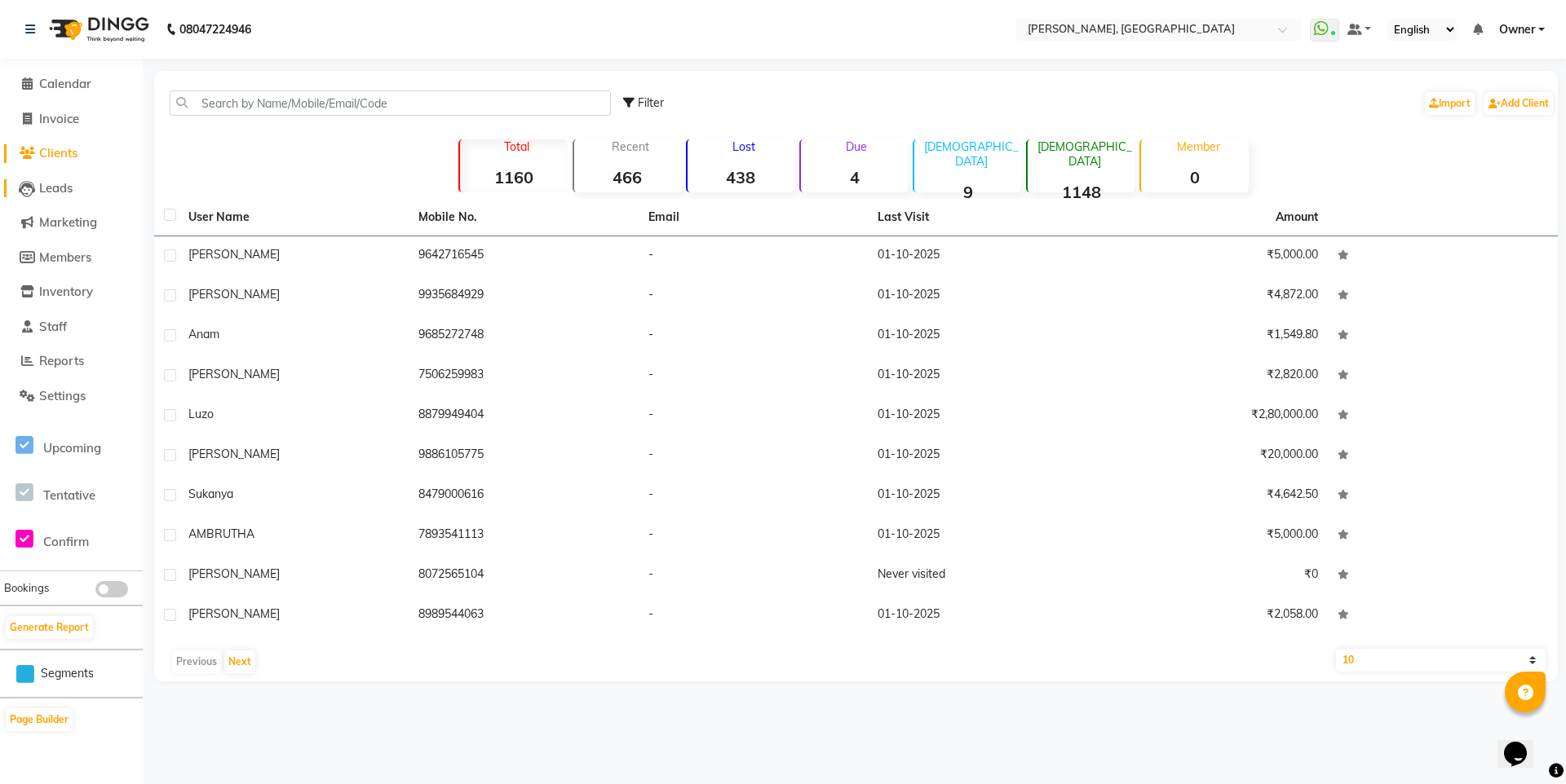
click at [78, 185] on link "Leads" at bounding box center [72, 189] width 135 height 19
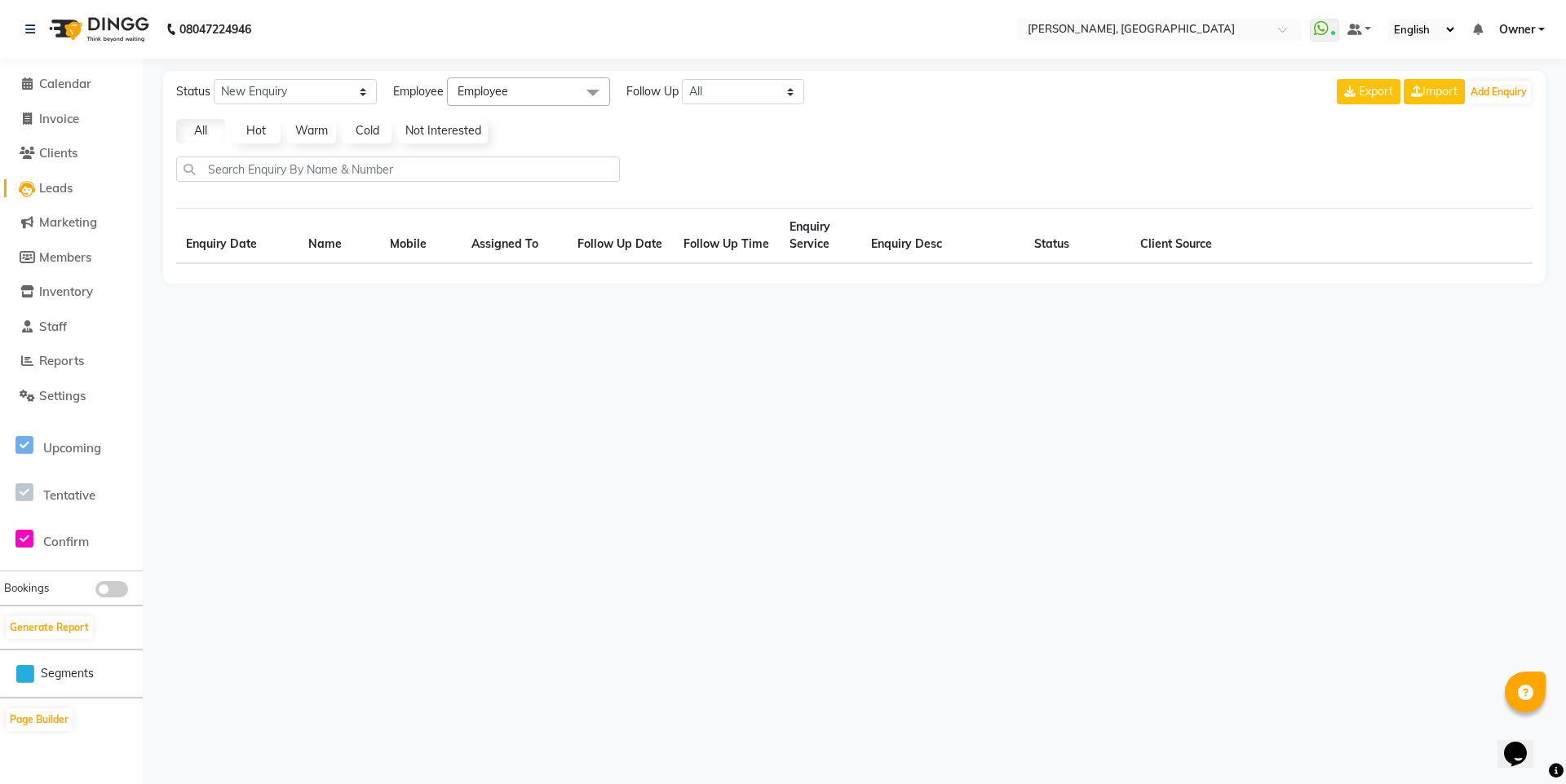
select select "10"
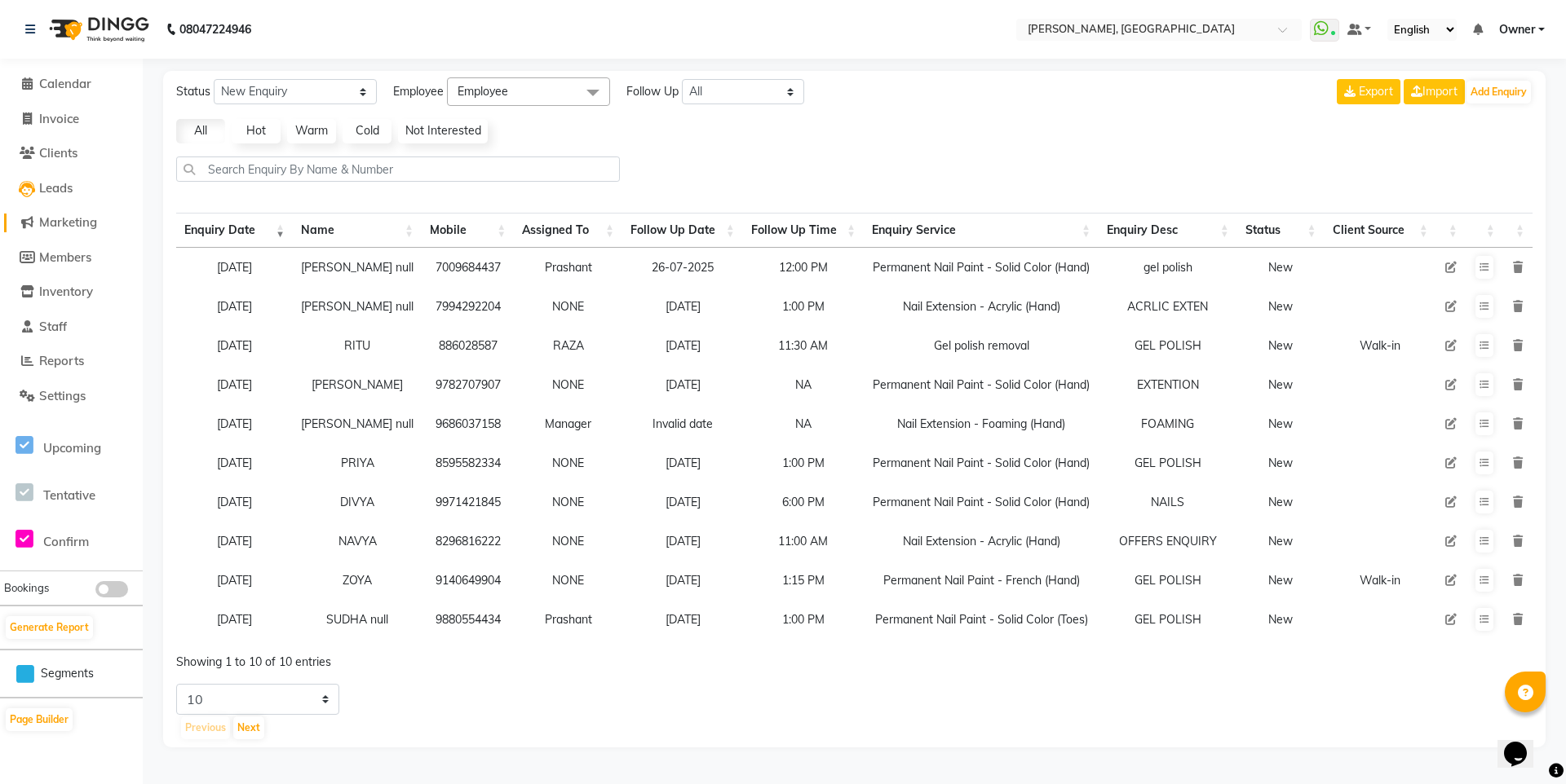
click at [76, 225] on span "Marketing" at bounding box center [68, 222] width 58 height 15
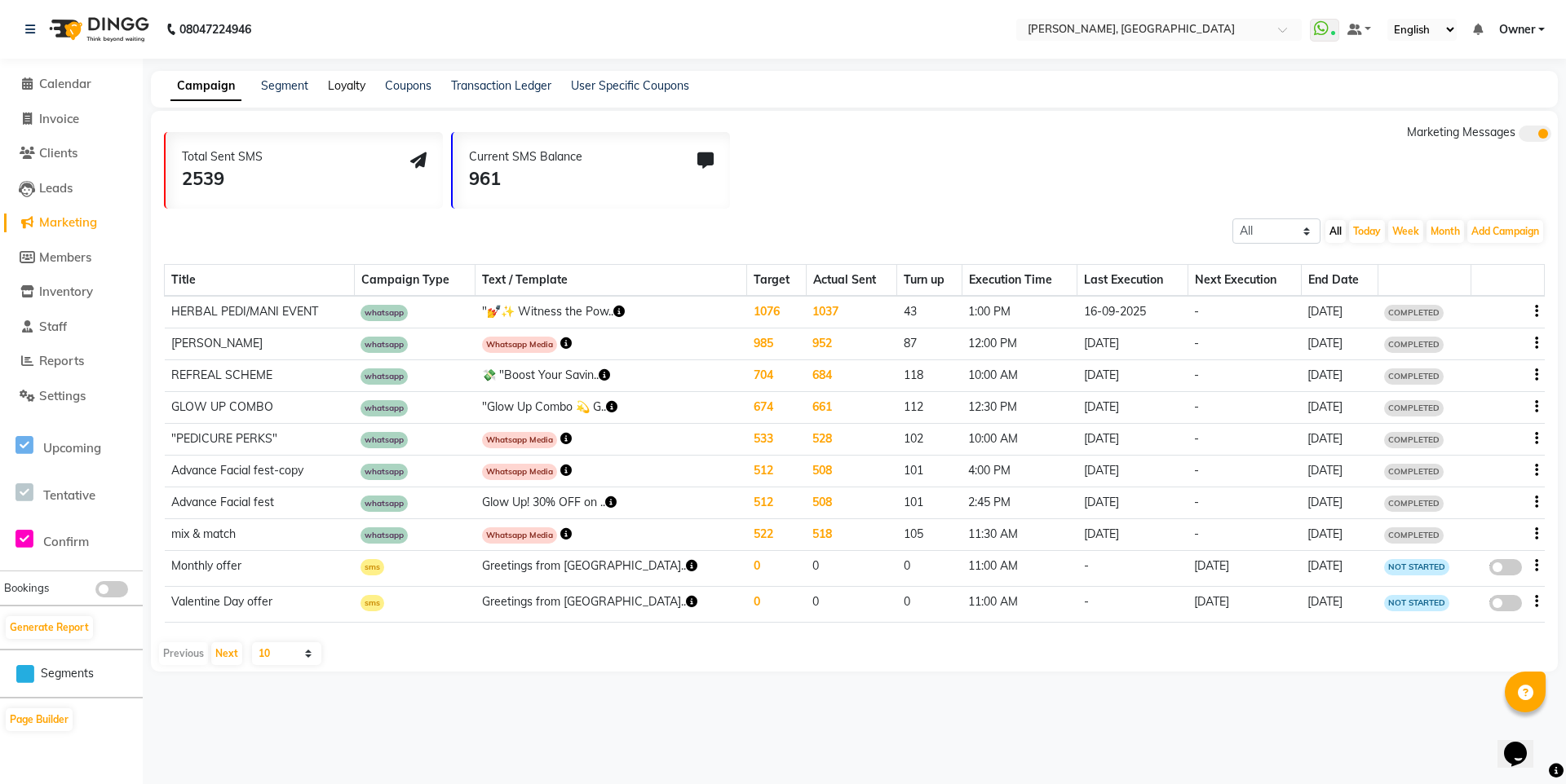
click at [334, 89] on link "Loyalty" at bounding box center [347, 85] width 38 height 15
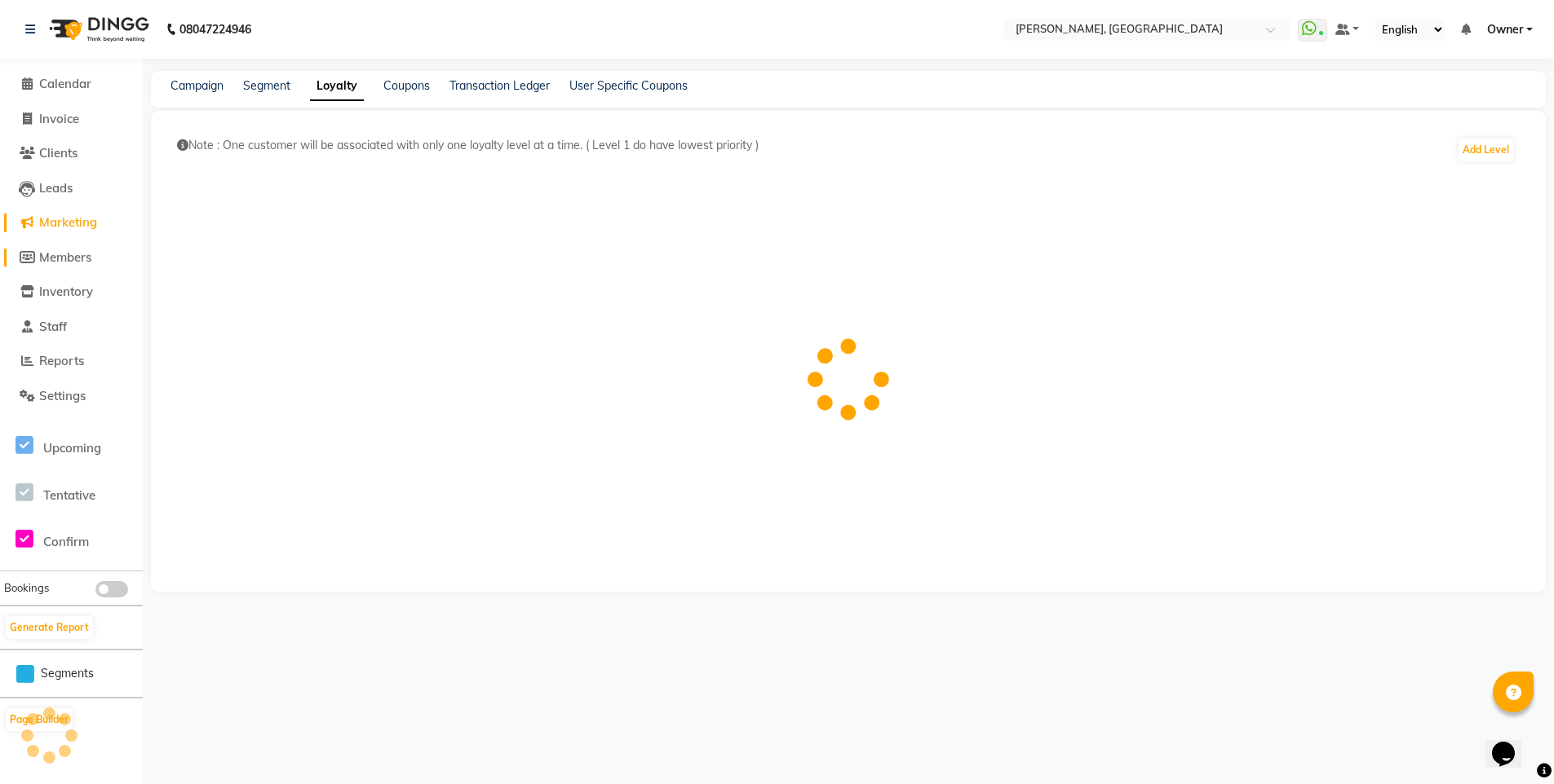
click at [64, 251] on span "Members" at bounding box center [65, 257] width 52 height 15
select select
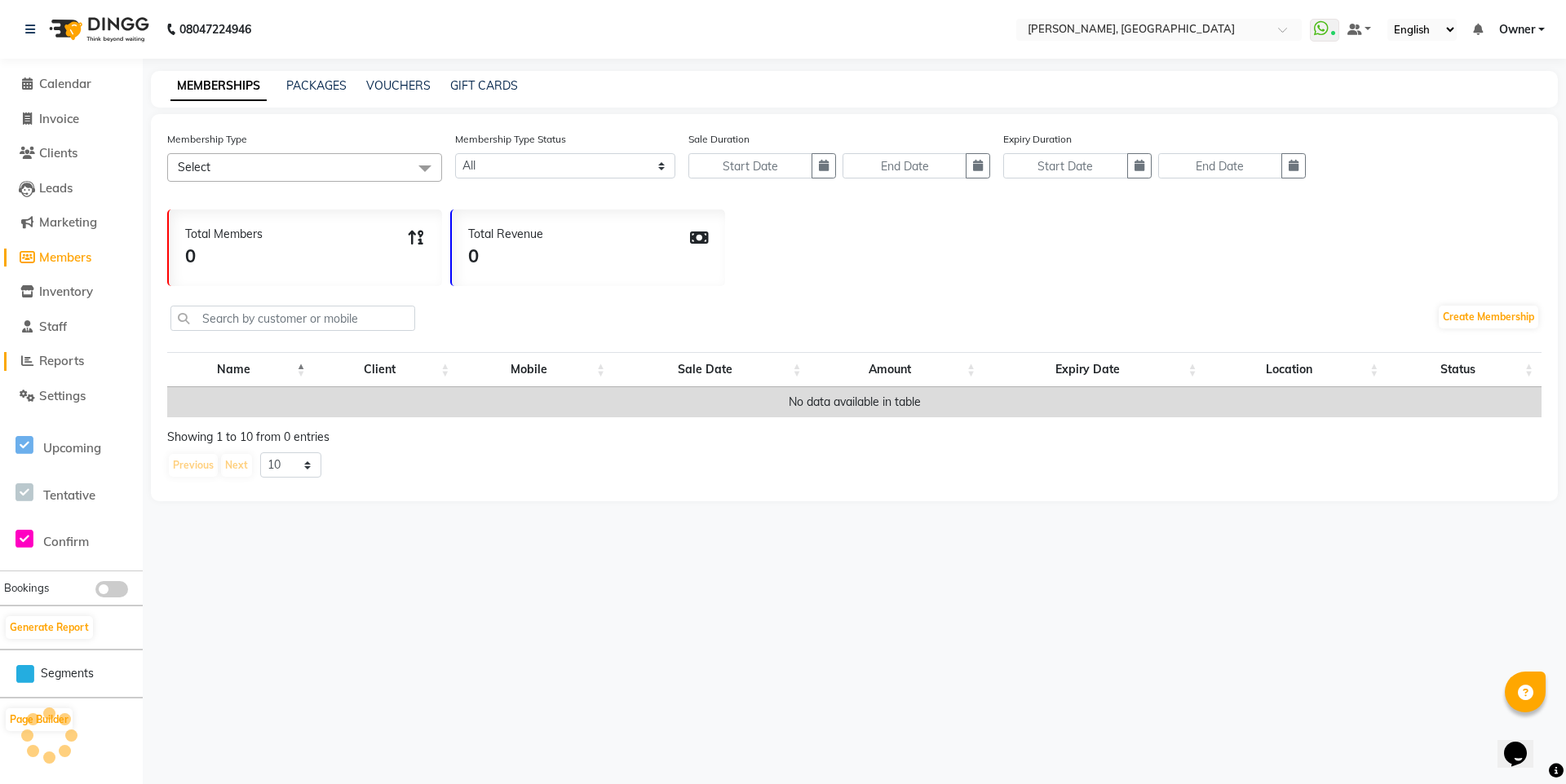
click at [67, 355] on span "Reports" at bounding box center [62, 360] width 45 height 15
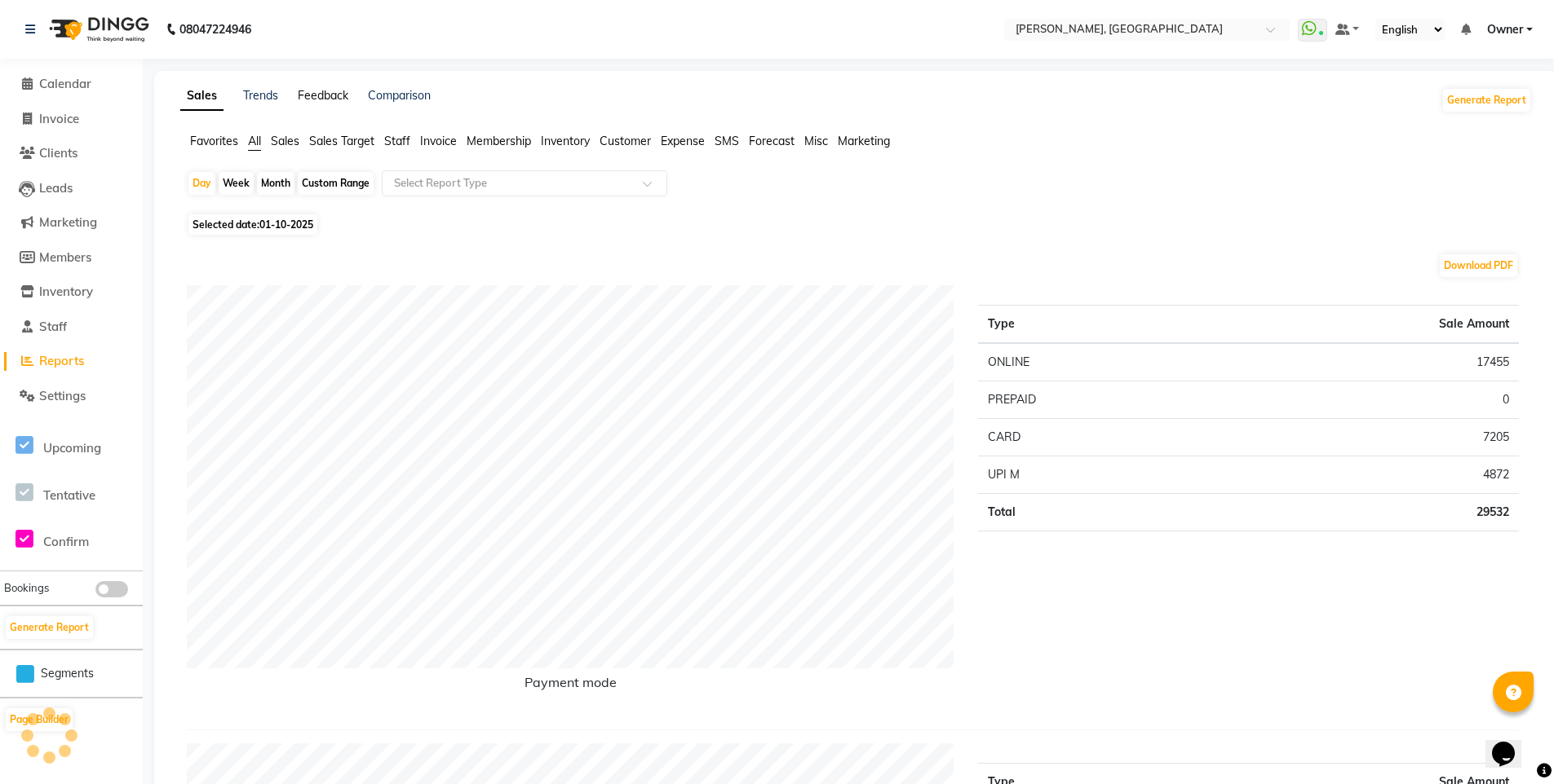
click at [319, 89] on link "Feedback" at bounding box center [322, 95] width 50 height 15
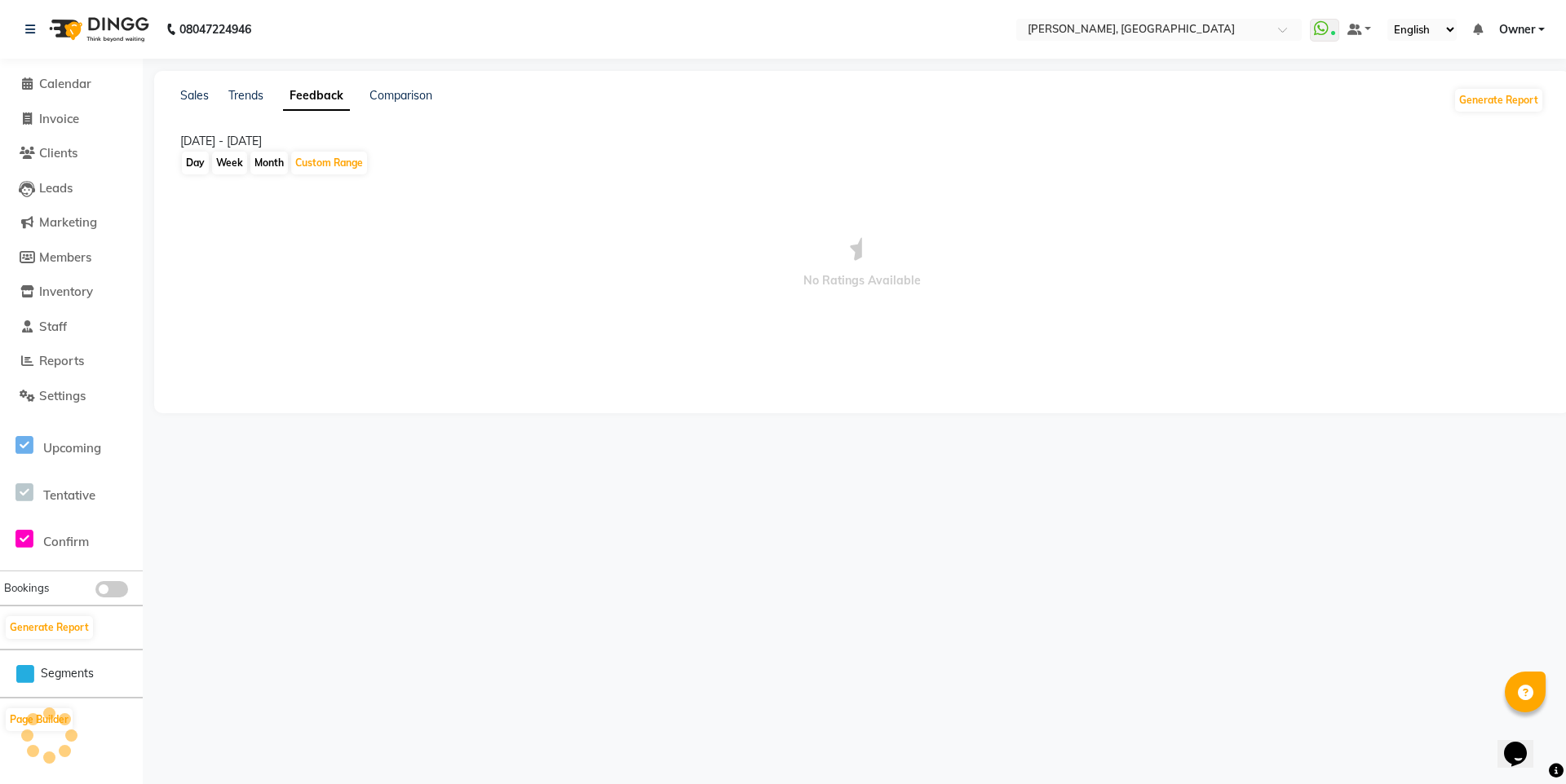
click at [271, 167] on div "Month" at bounding box center [269, 163] width 38 height 23
select select "10"
select select "2025"
click at [268, 149] on div "Month" at bounding box center [269, 146] width 38 height 23
select select "10"
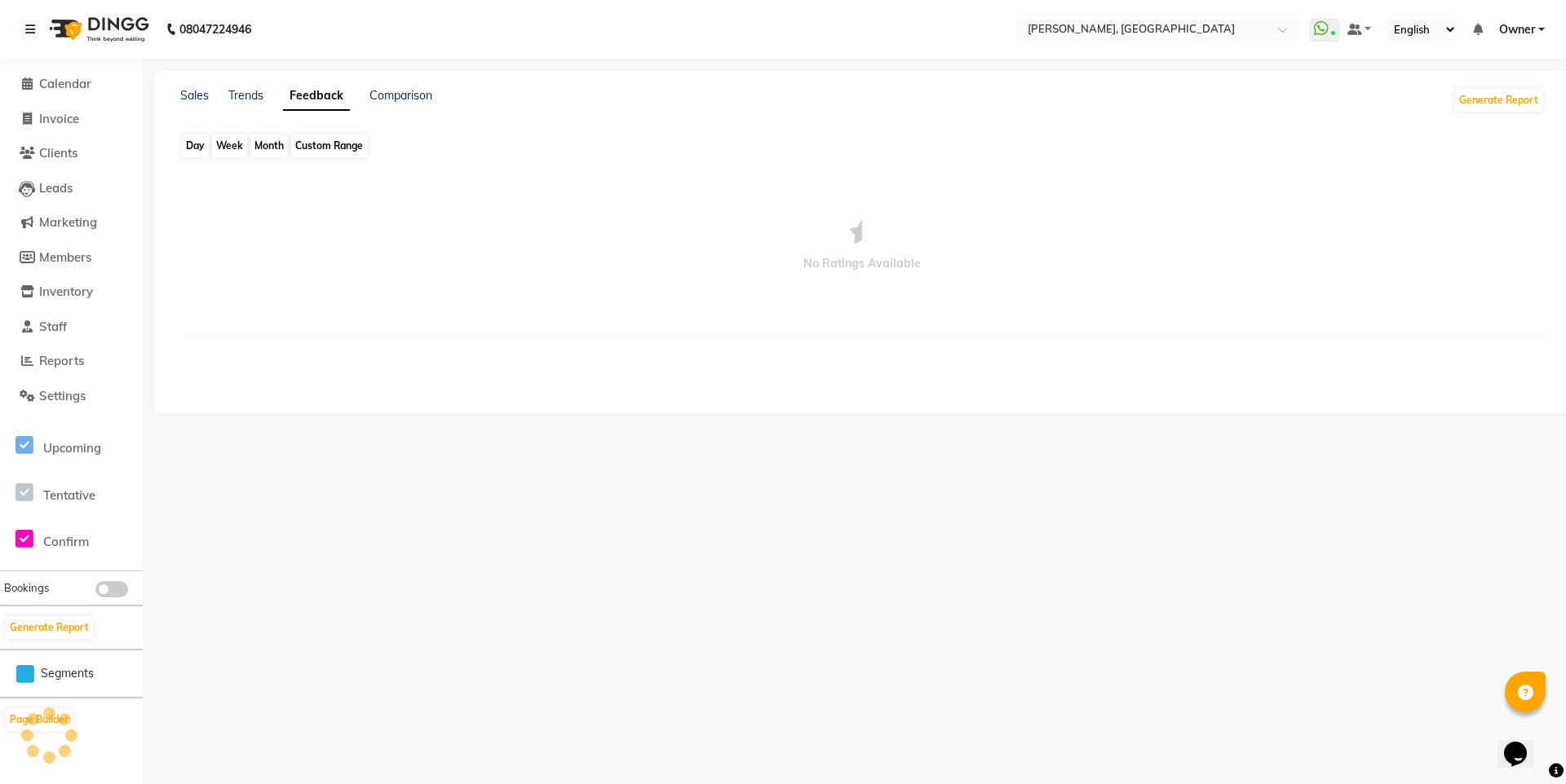
select select "2025"
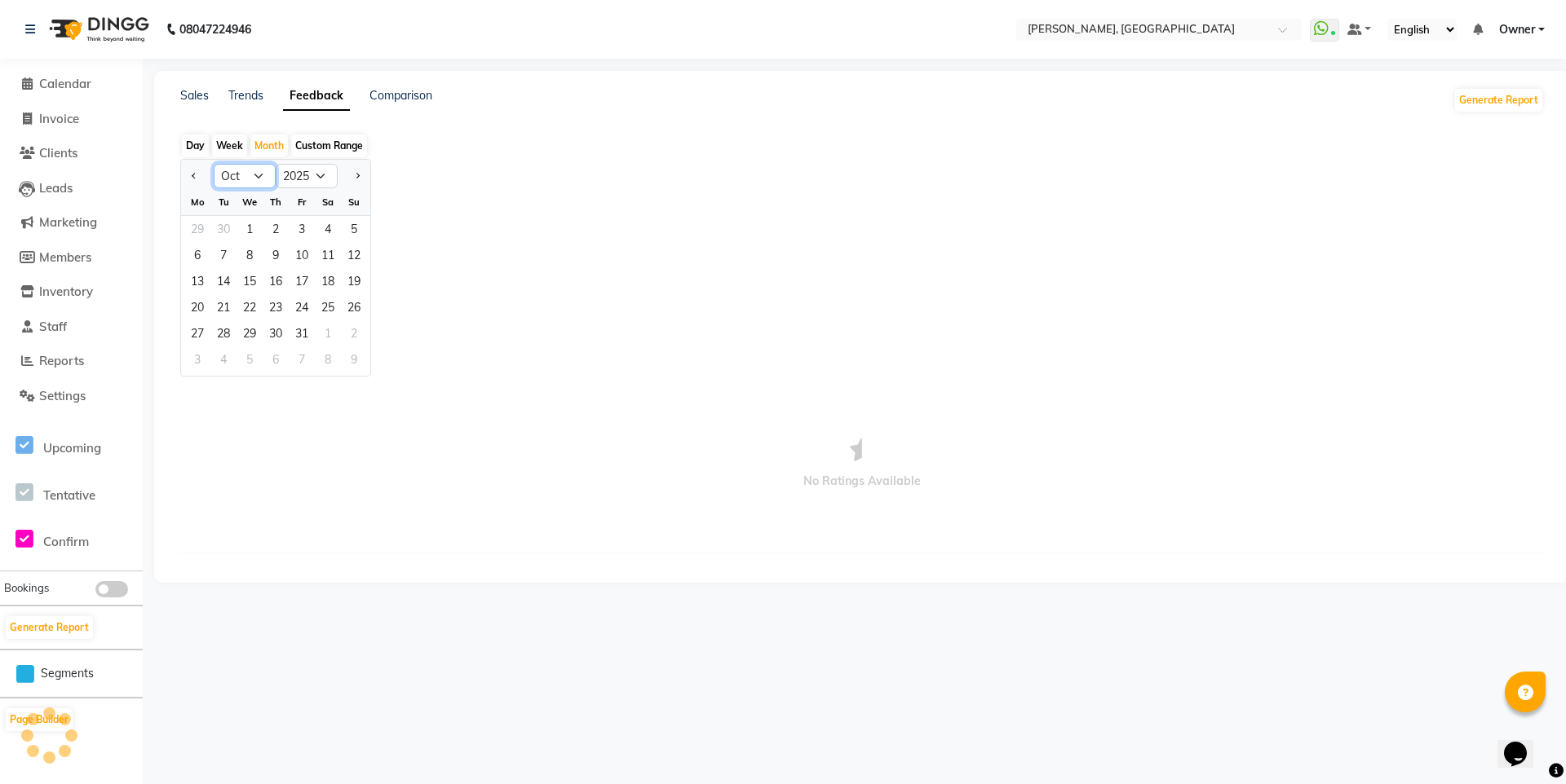
click at [257, 177] on select "Jan Feb Mar Apr May Jun [DATE] Aug Sep Oct Nov Dec" at bounding box center [244, 176] width 62 height 25
select select "9"
click at [214, 181] on select "Jan Feb Mar Apr May Jun [DATE] Aug Sep Oct Nov Dec" at bounding box center [244, 176] width 62 height 25
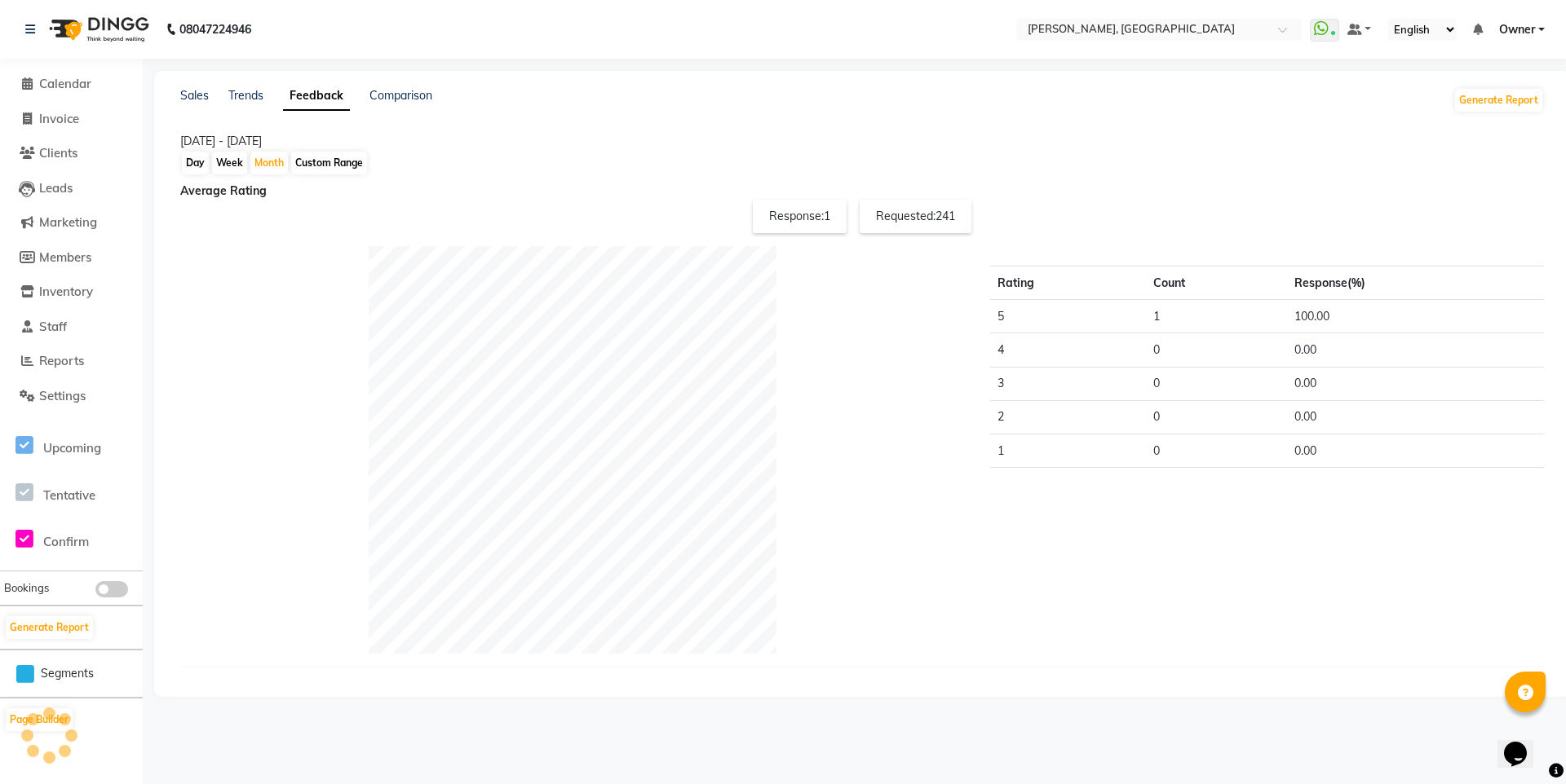
click at [307, 300] on div at bounding box center [573, 449] width 810 height 407
click at [815, 219] on div "Response: 1" at bounding box center [800, 216] width 94 height 33
click at [955, 221] on span "241" at bounding box center [945, 215] width 20 height 15
click at [277, 167] on div "Month" at bounding box center [269, 163] width 38 height 23
select select "10"
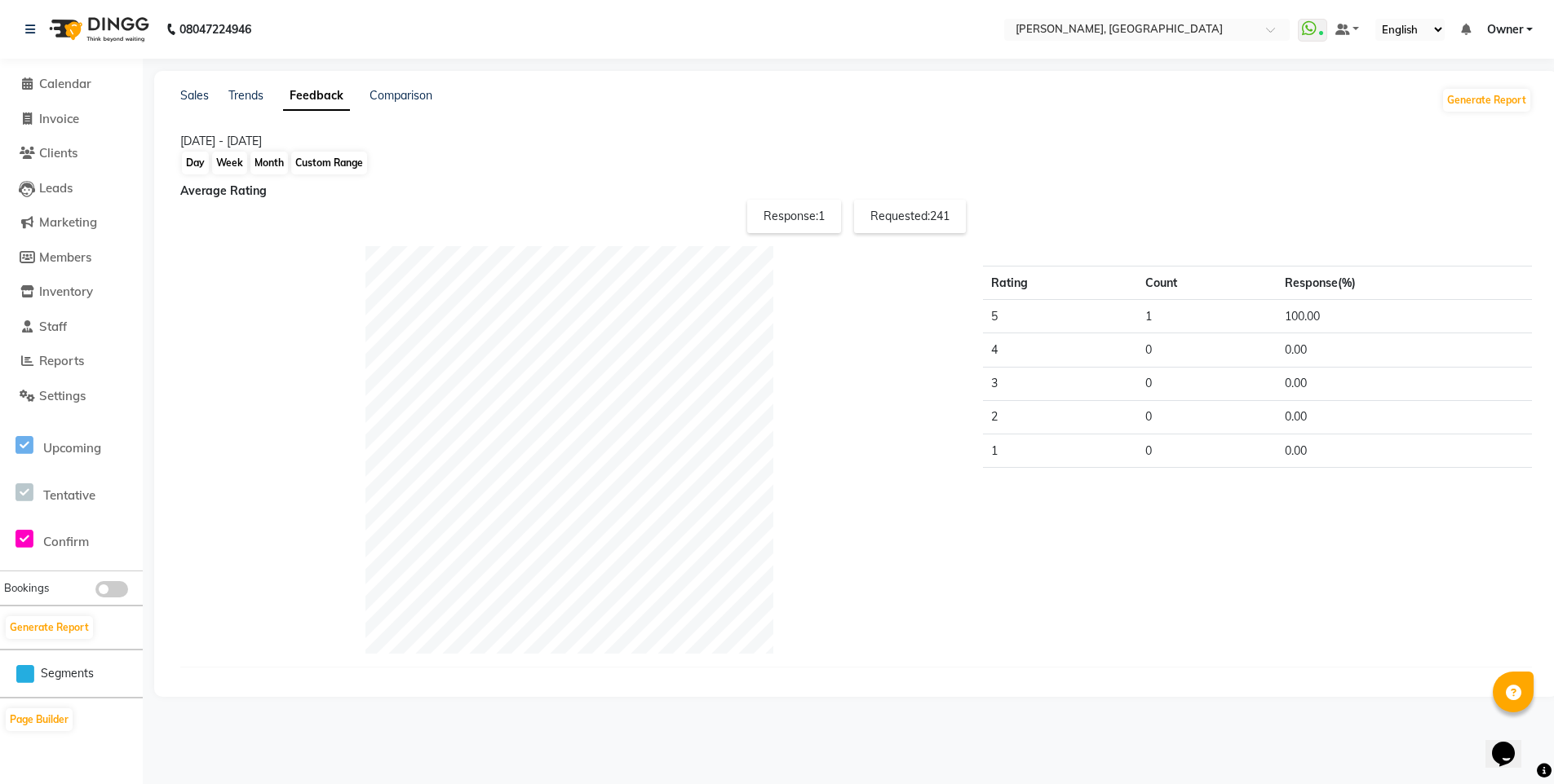
select select "2025"
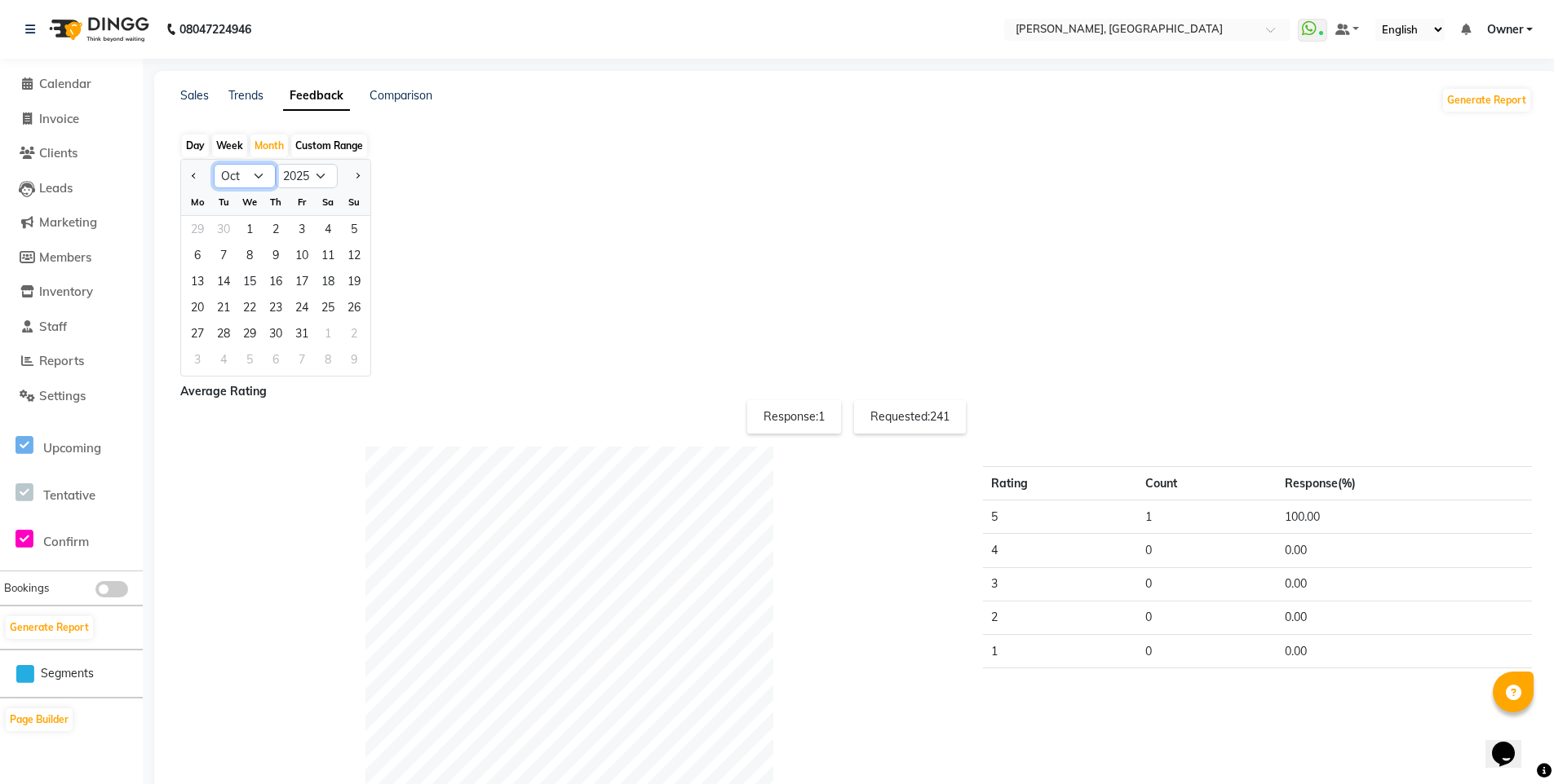
click at [271, 173] on select "Jan Feb Mar Apr May Jun [DATE] Aug Sep Oct Nov Dec" at bounding box center [244, 176] width 62 height 25
select select "9"
click at [214, 181] on select "Jan Feb Mar Apr May Jun [DATE] Aug Sep Oct Nov Dec" at bounding box center [244, 176] width 62 height 25
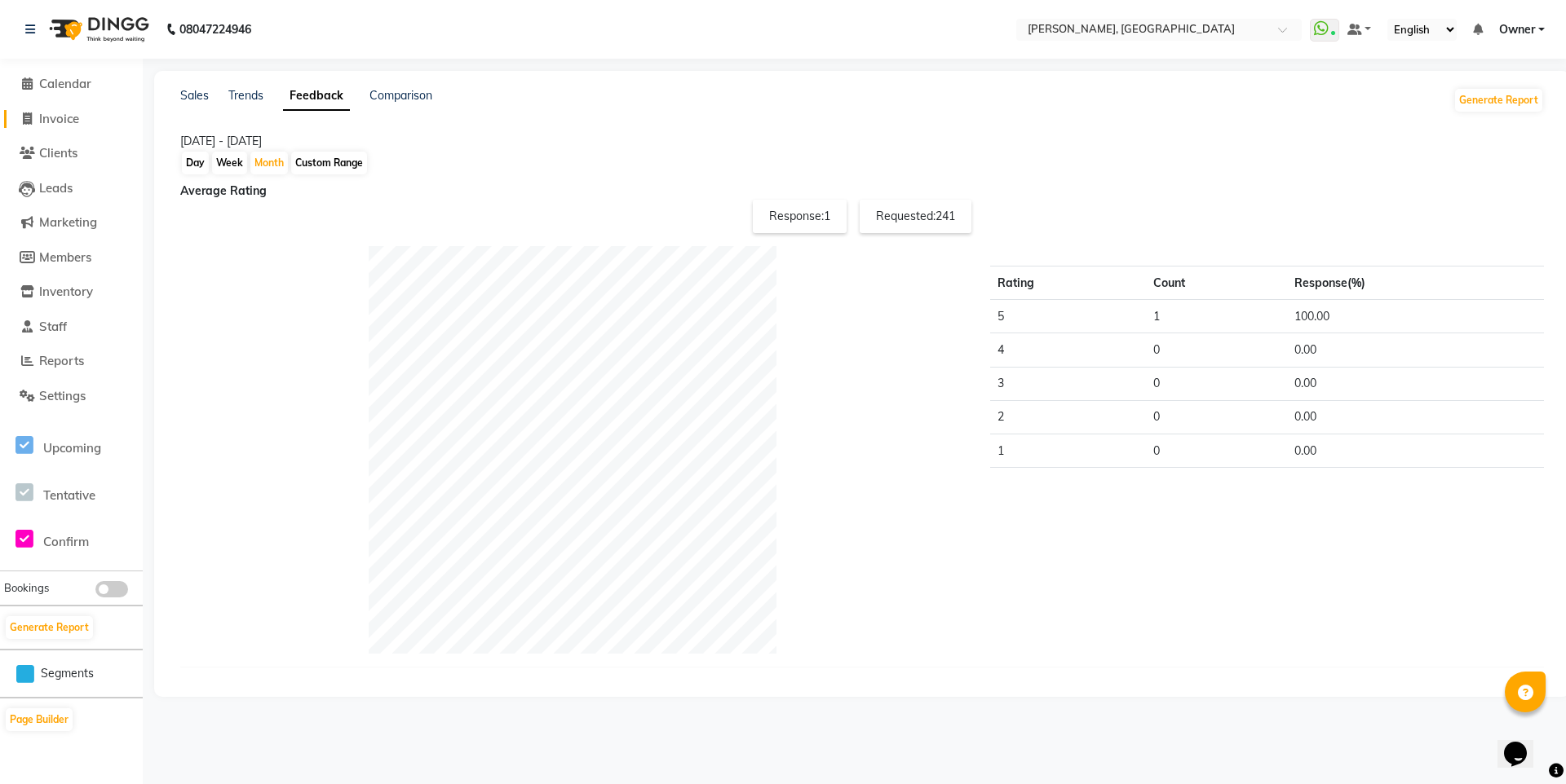
click at [69, 110] on link "Invoice" at bounding box center [72, 120] width 135 height 19
select select "service"
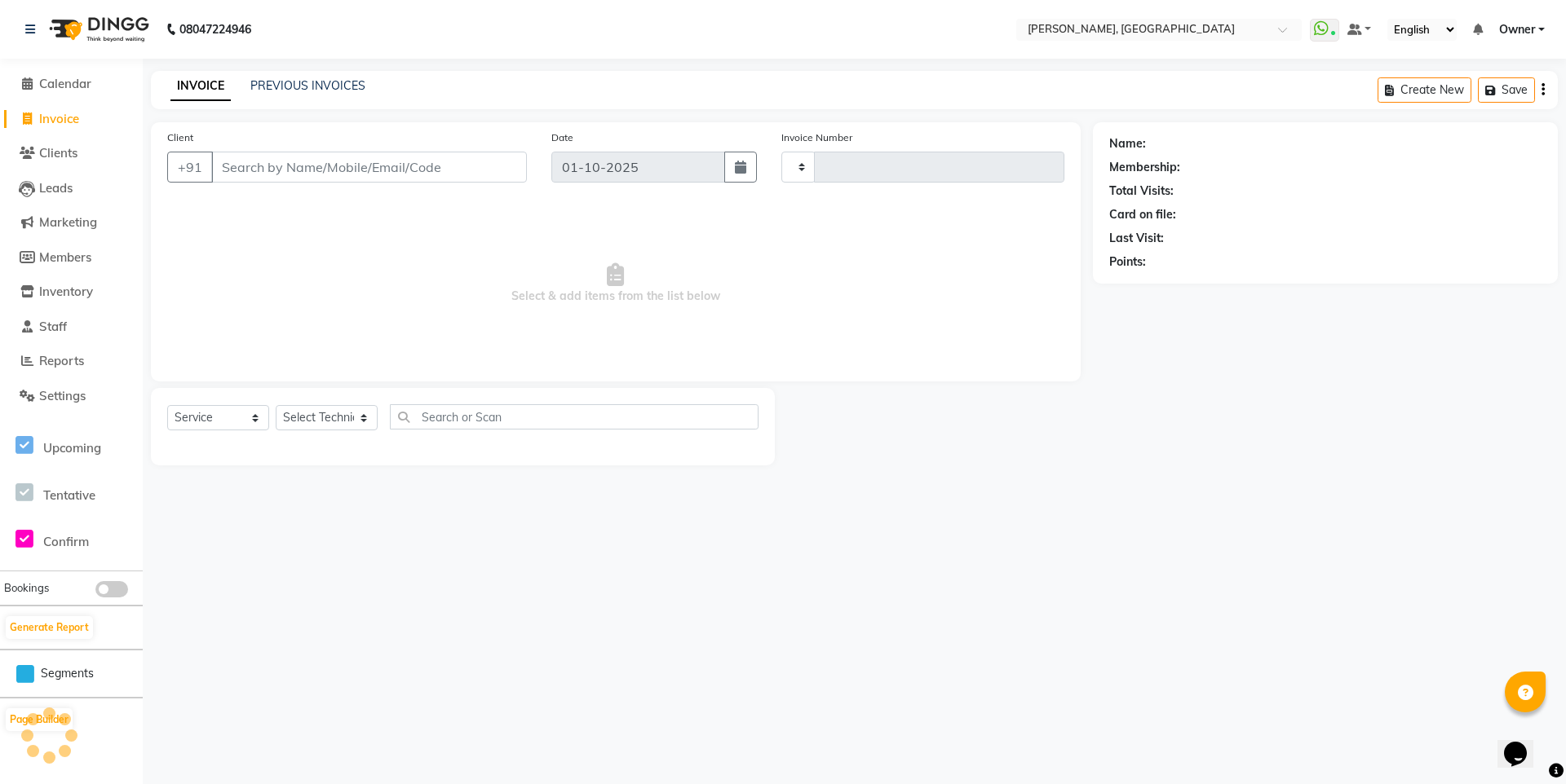
type input "1386"
select select "7674"
click at [90, 225] on span "Marketing" at bounding box center [68, 222] width 58 height 15
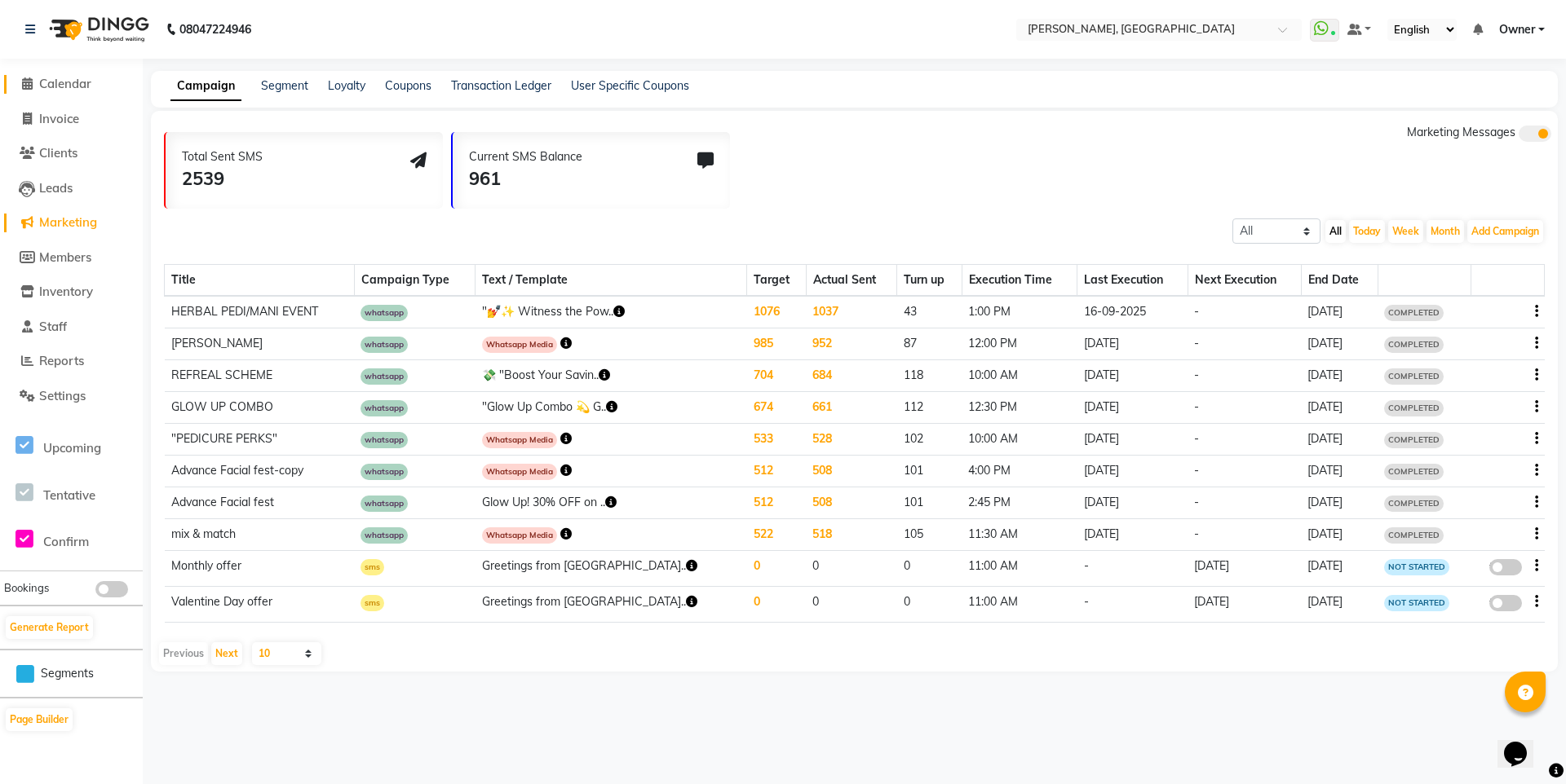
click at [69, 83] on span "Calendar" at bounding box center [65, 84] width 52 height 15
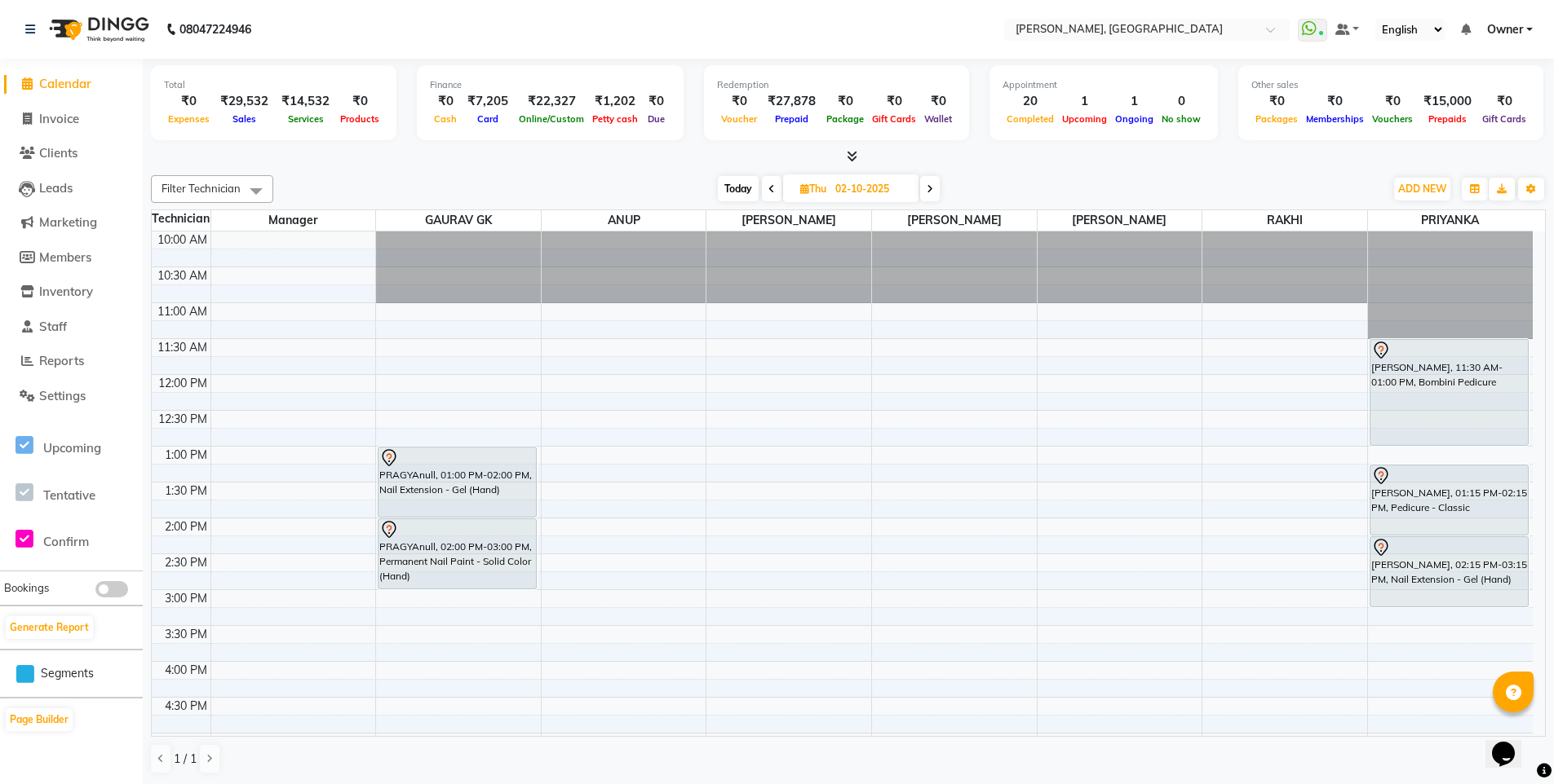
scroll to position [1, 0]
click at [72, 357] on span "Reports" at bounding box center [62, 360] width 45 height 15
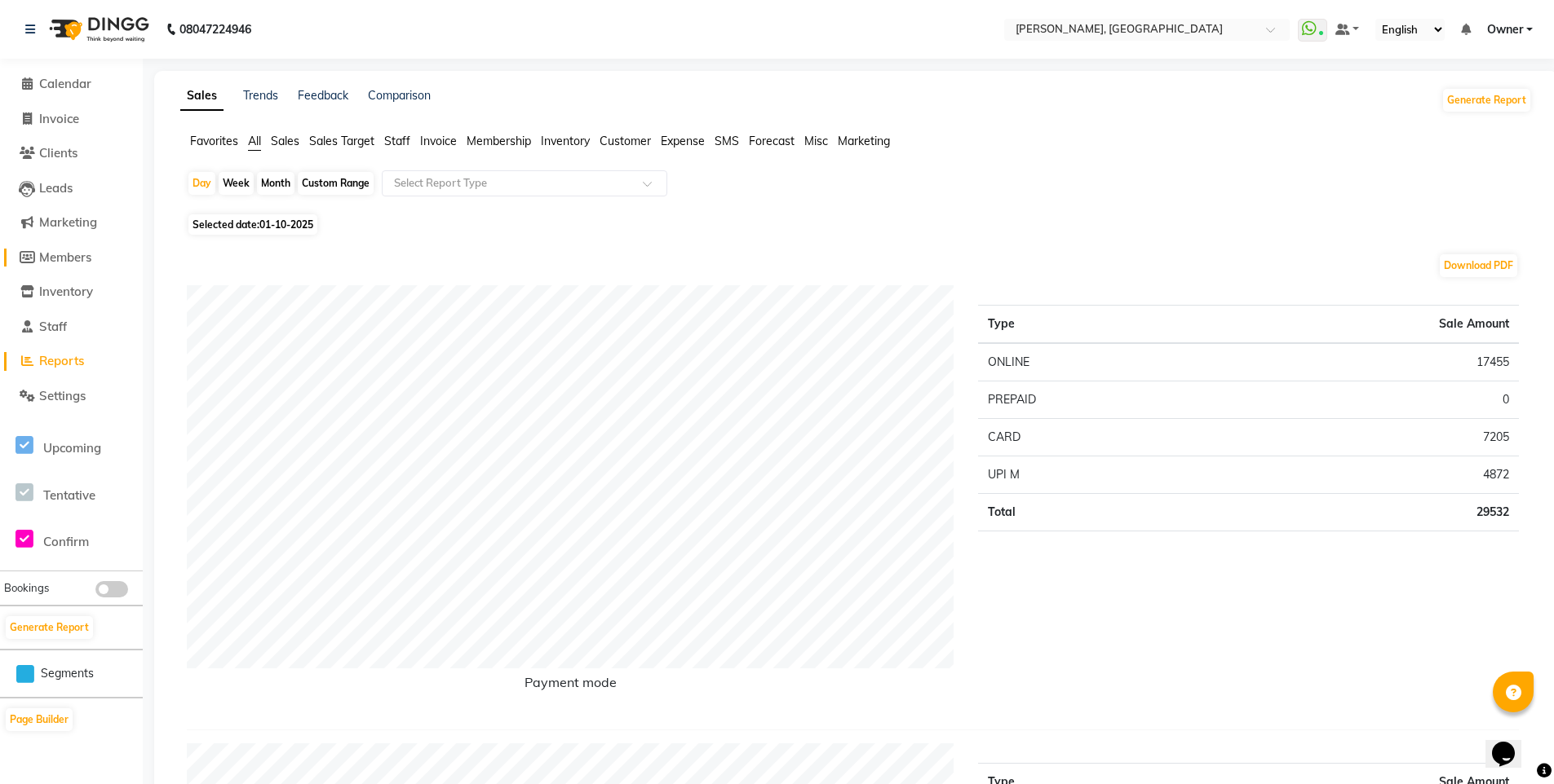
click at [67, 258] on span "Members" at bounding box center [65, 257] width 52 height 15
select select
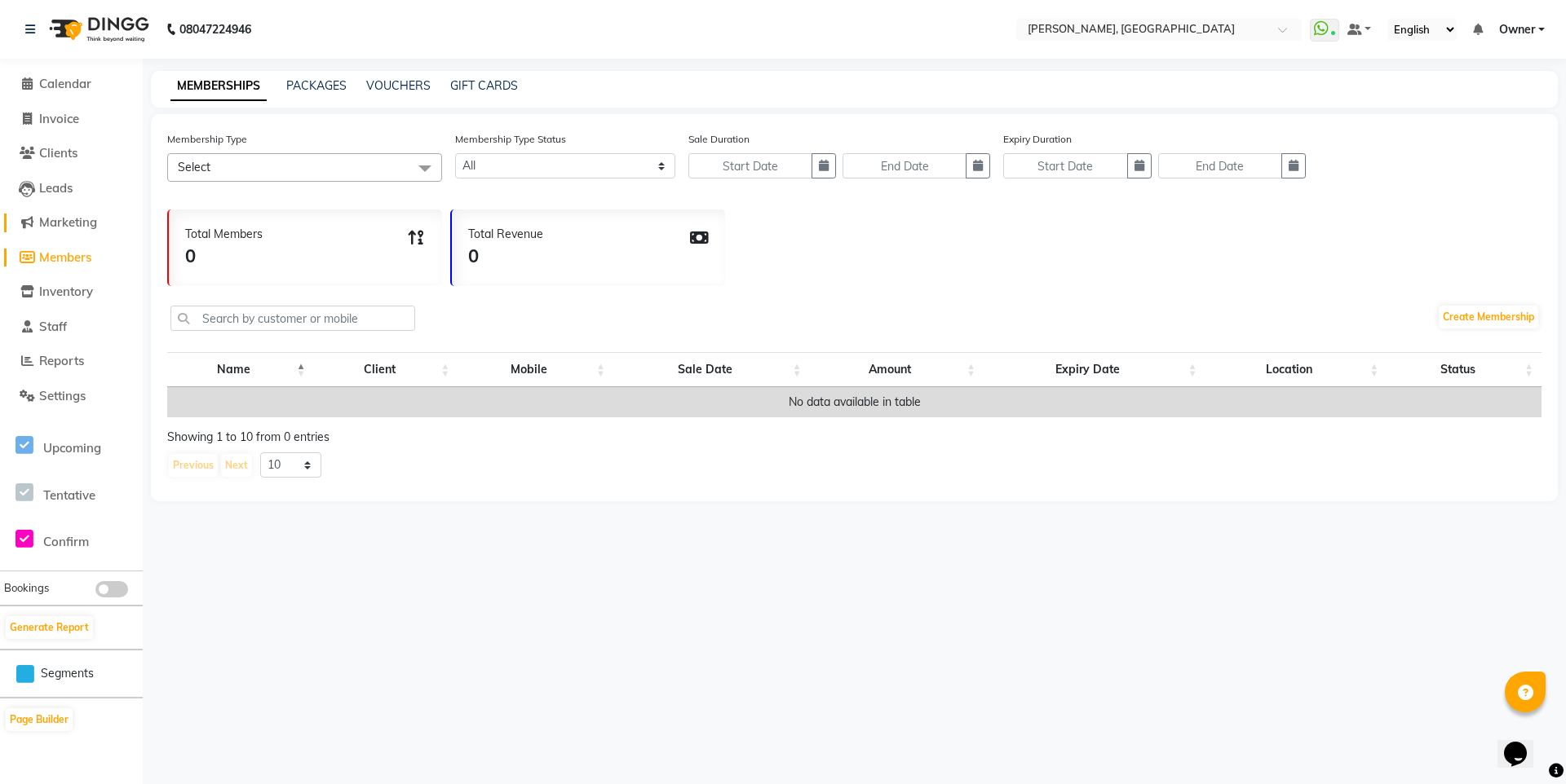
click at [78, 219] on span "Marketing" at bounding box center [68, 222] width 58 height 15
